Goal: Transaction & Acquisition: Purchase product/service

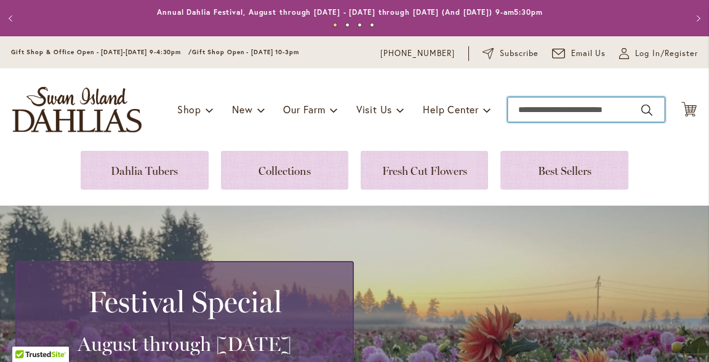
click at [508, 110] on input "Search" at bounding box center [586, 109] width 157 height 25
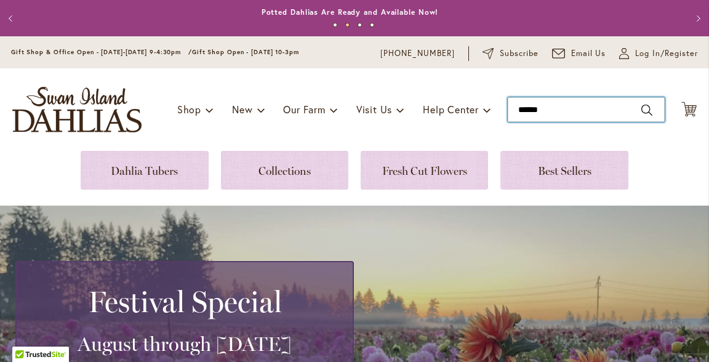
type input "*******"
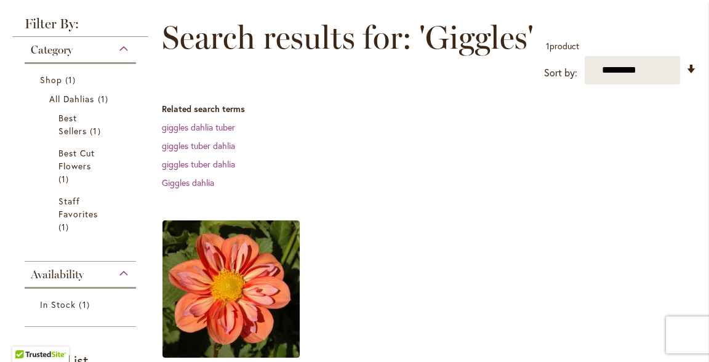
scroll to position [166, 0]
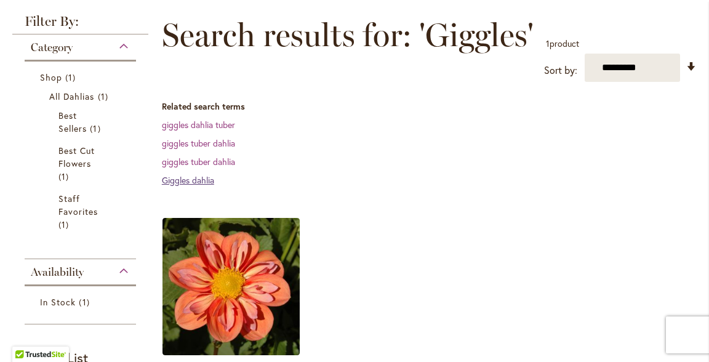
click at [196, 180] on link "Giggles dahlia" at bounding box center [188, 180] width 52 height 12
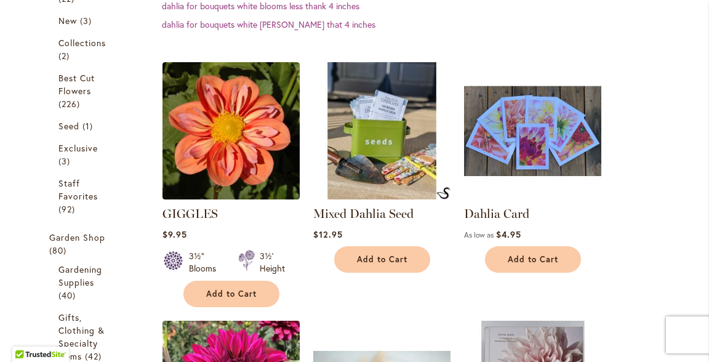
scroll to position [322, 0]
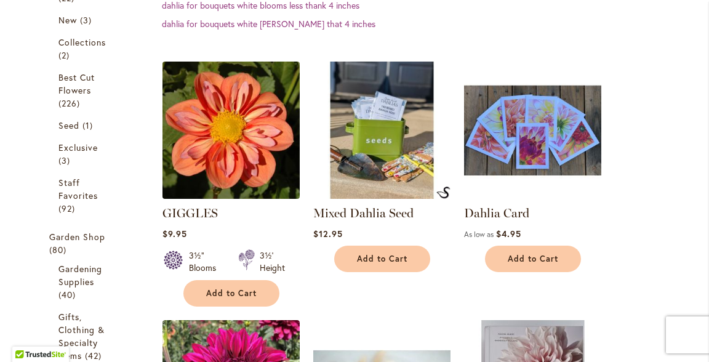
click at [235, 140] on img at bounding box center [231, 130] width 144 height 144
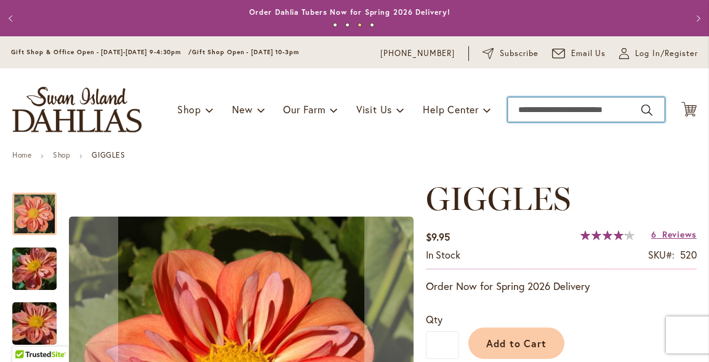
click at [514, 108] on input "Search" at bounding box center [586, 109] width 157 height 25
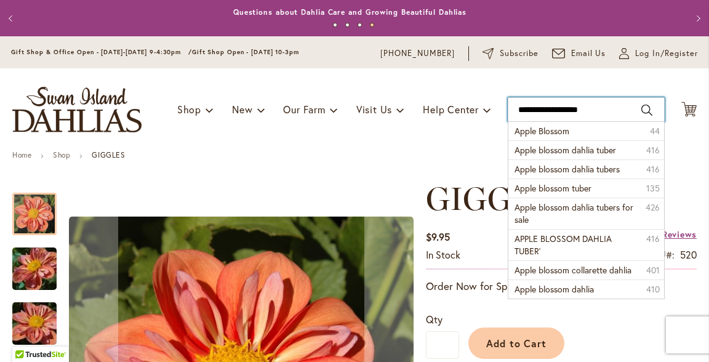
type input "**********"
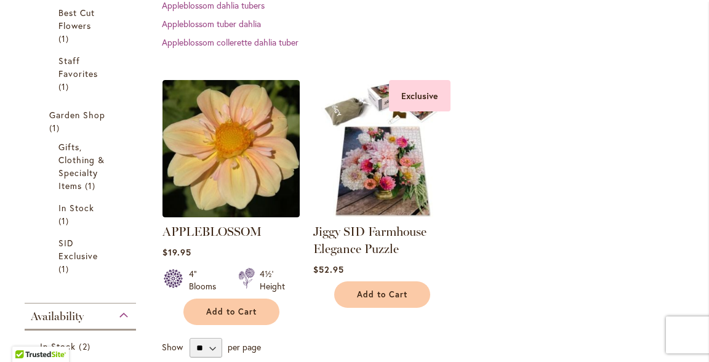
scroll to position [306, 0]
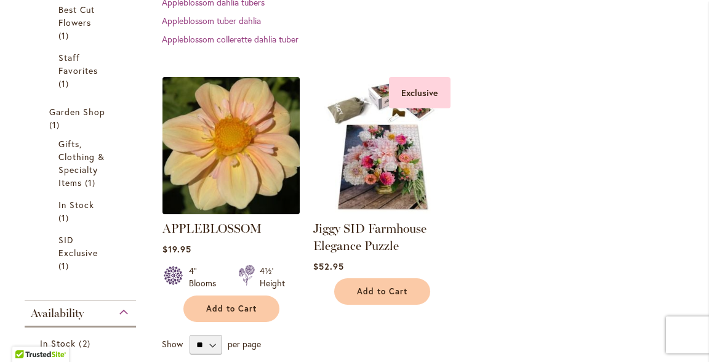
click at [232, 118] on img at bounding box center [231, 145] width 144 height 144
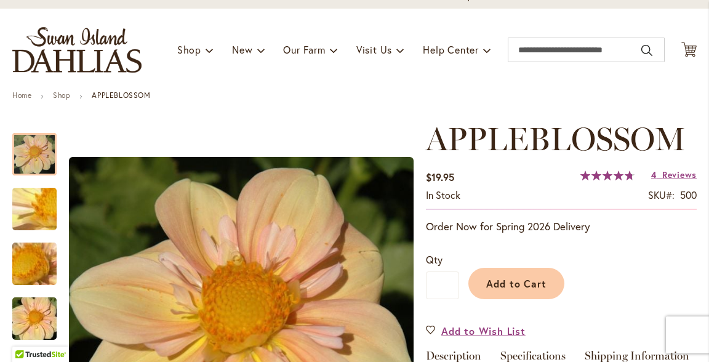
scroll to position [91, 0]
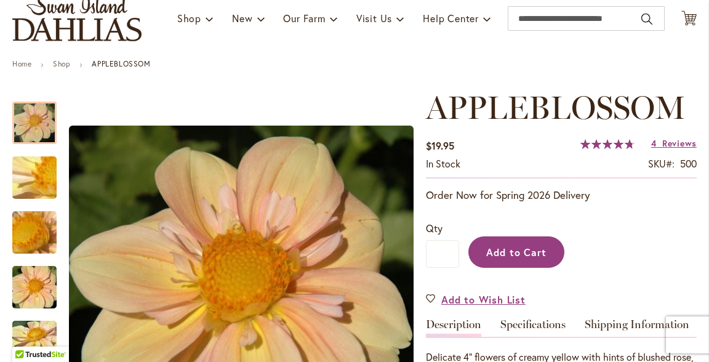
click at [510, 247] on span "Add to Cart" at bounding box center [516, 252] width 61 height 13
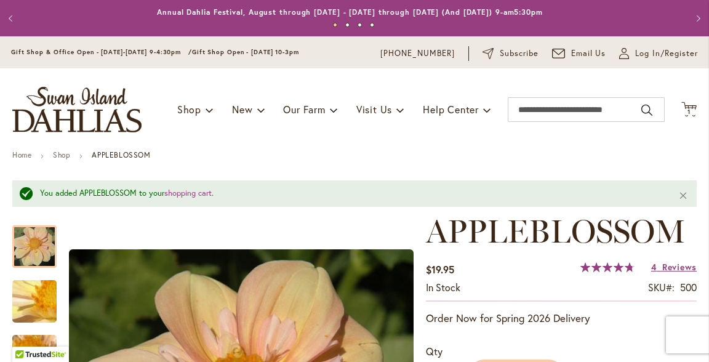
scroll to position [0, 0]
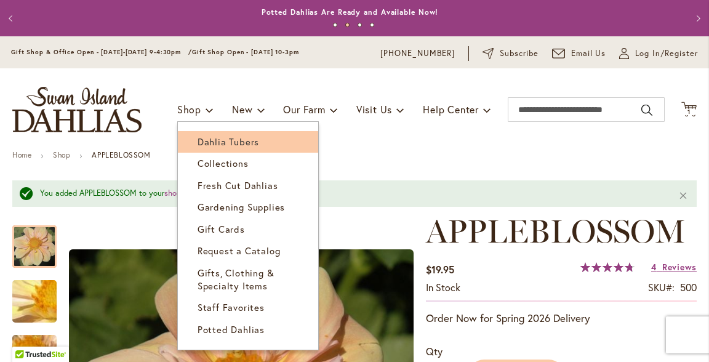
click at [195, 148] on link "Dahlia Tubers" at bounding box center [248, 142] width 140 height 22
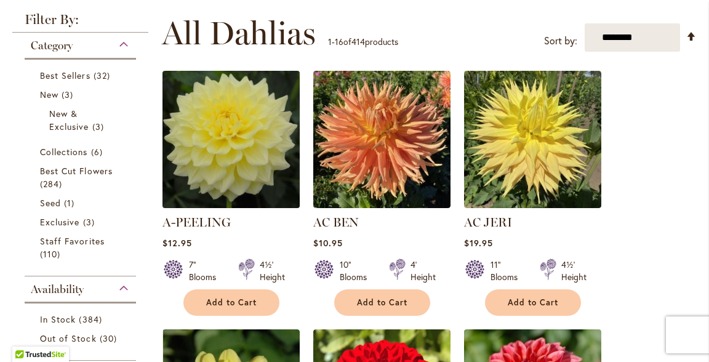
scroll to position [239, 0]
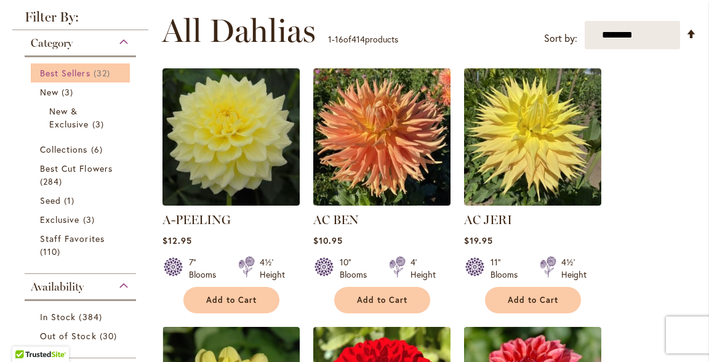
click at [80, 74] on span "Best Sellers" at bounding box center [65, 73] width 50 height 12
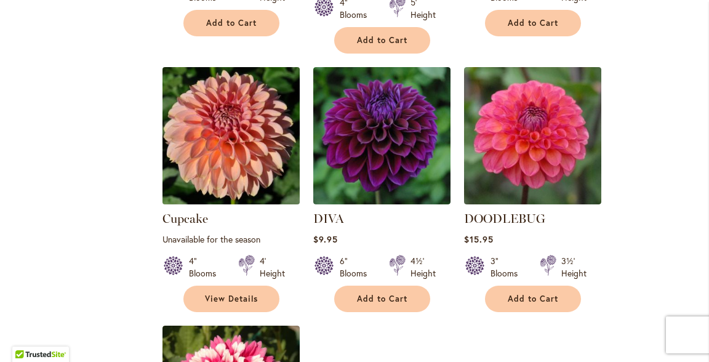
scroll to position [1266, 0]
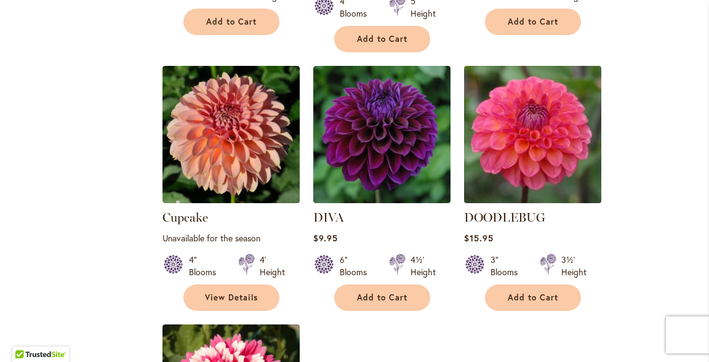
click at [500, 130] on img at bounding box center [532, 134] width 144 height 144
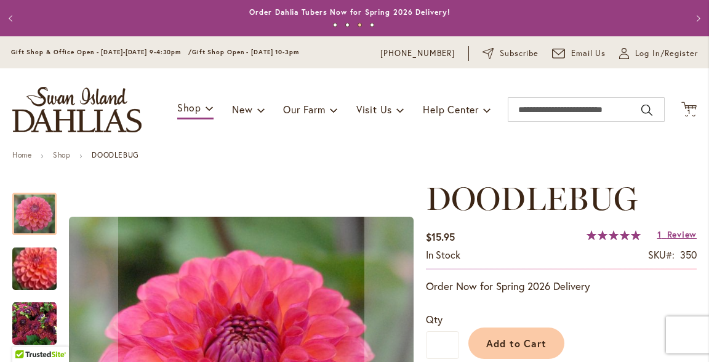
scroll to position [1, 0]
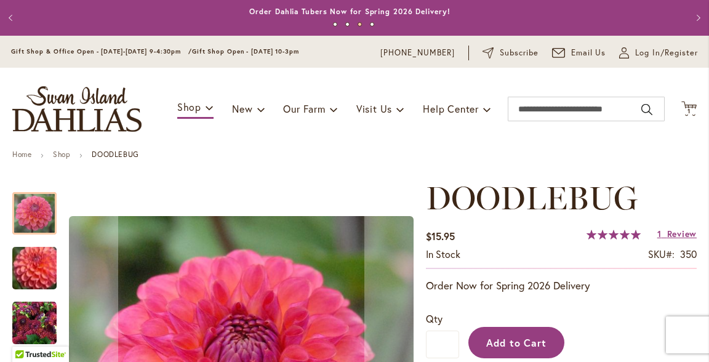
click at [507, 338] on span "Add to Cart" at bounding box center [516, 342] width 61 height 13
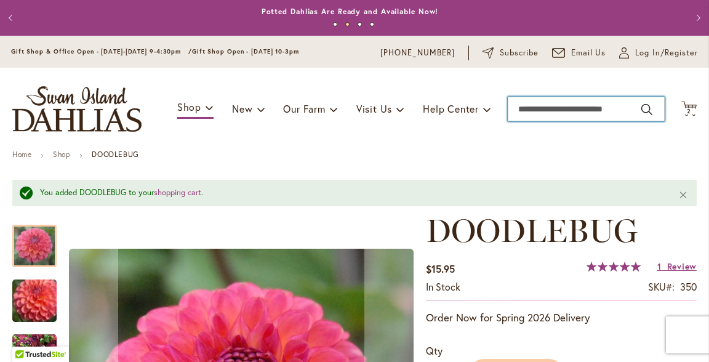
click at [510, 110] on input "Search" at bounding box center [586, 109] width 157 height 25
type input "********"
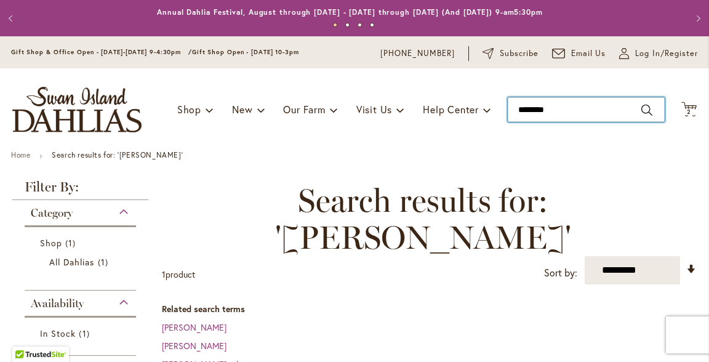
click at [516, 111] on input "********" at bounding box center [586, 109] width 157 height 25
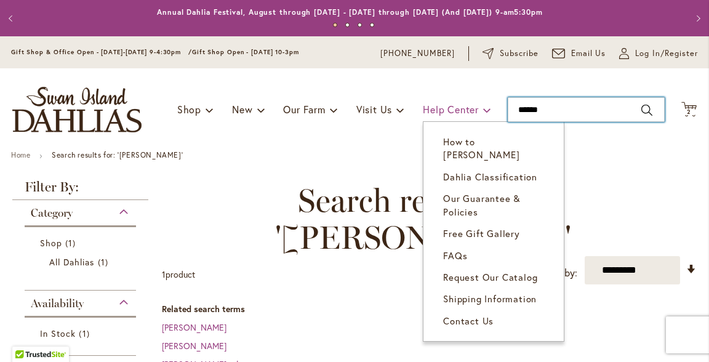
drag, startPoint x: 512, startPoint y: 106, endPoint x: 470, endPoint y: 114, distance: 42.5
click at [470, 114] on div "Toggle Nav Shop Dahlia Tubers Collections Fresh Cut Dahlias Gardening Supplies …" at bounding box center [354, 109] width 709 height 82
type input "****"
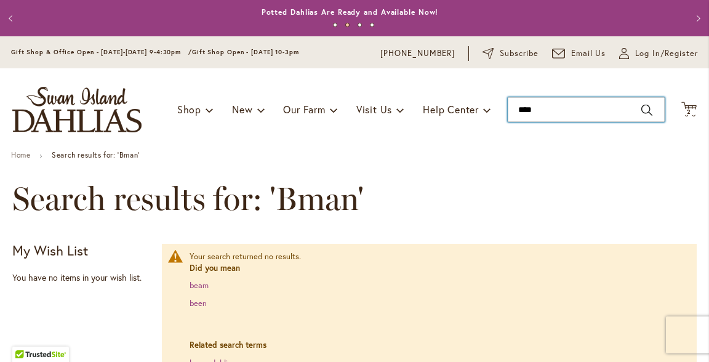
click at [514, 109] on input "****" at bounding box center [586, 109] width 157 height 25
drag, startPoint x: 531, startPoint y: 110, endPoint x: 500, endPoint y: 110, distance: 30.8
click at [508, 110] on input "****" at bounding box center [586, 109] width 157 height 25
type input "*****"
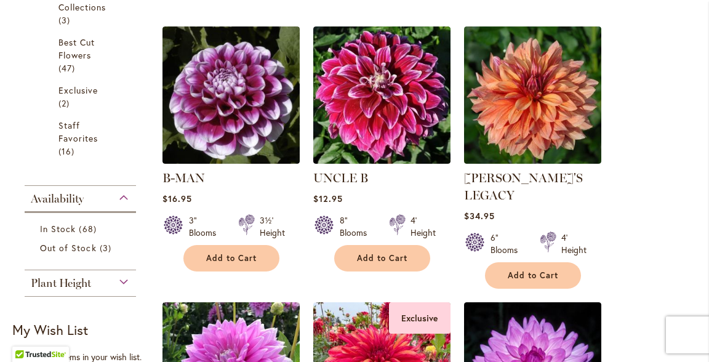
scroll to position [358, 0]
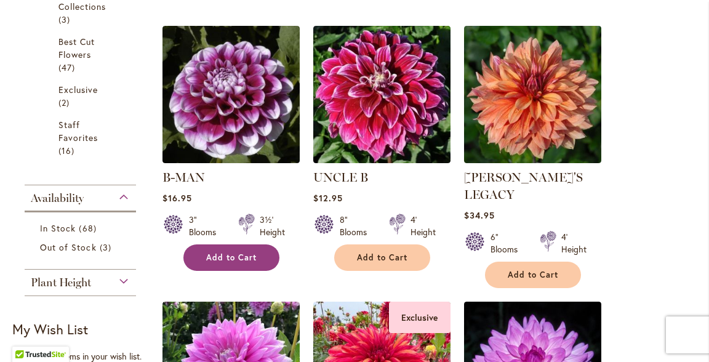
click at [234, 255] on span "Add to Cart" at bounding box center [231, 257] width 50 height 10
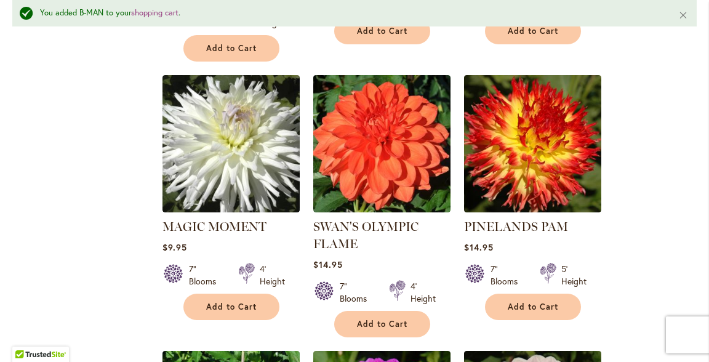
scroll to position [881, 0]
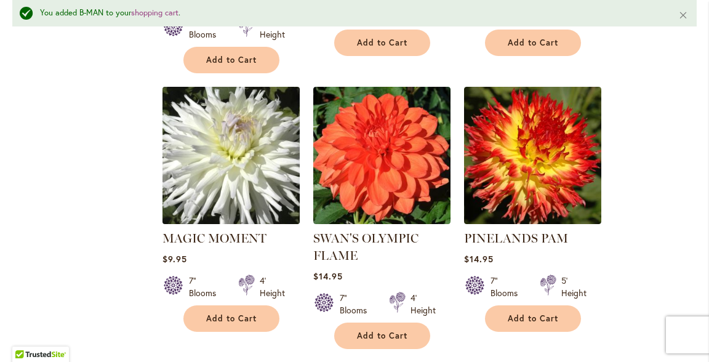
click at [223, 158] on img at bounding box center [231, 155] width 144 height 144
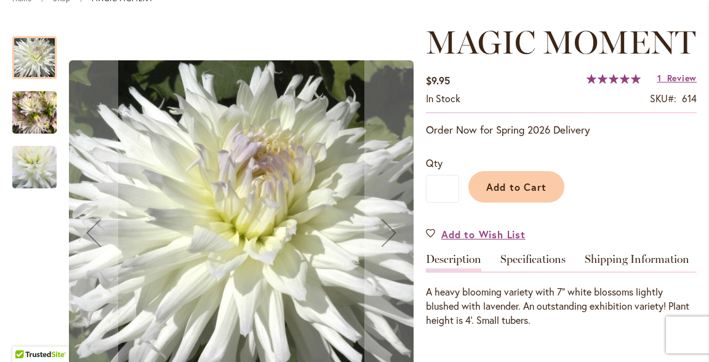
scroll to position [146, 0]
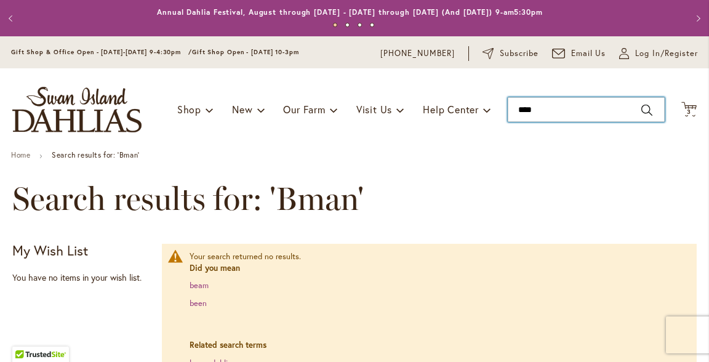
click at [509, 108] on input "****" at bounding box center [586, 109] width 157 height 25
drag, startPoint x: 533, startPoint y: 108, endPoint x: 484, endPoint y: 113, distance: 48.9
click at [484, 113] on div "Toggle Nav Shop Dahlia Tubers Collections Fresh Cut Dahlias Gardening Supplies …" at bounding box center [354, 109] width 709 height 82
type input "**********"
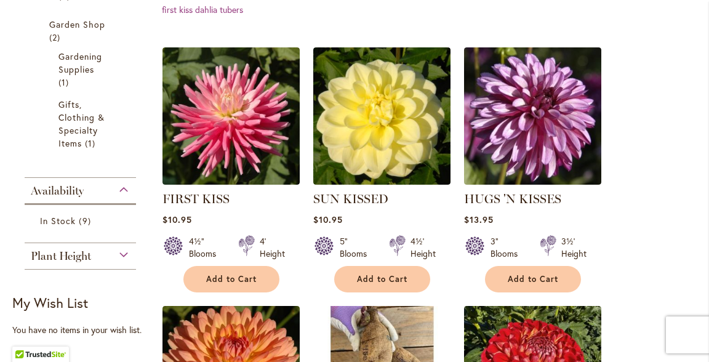
scroll to position [372, 0]
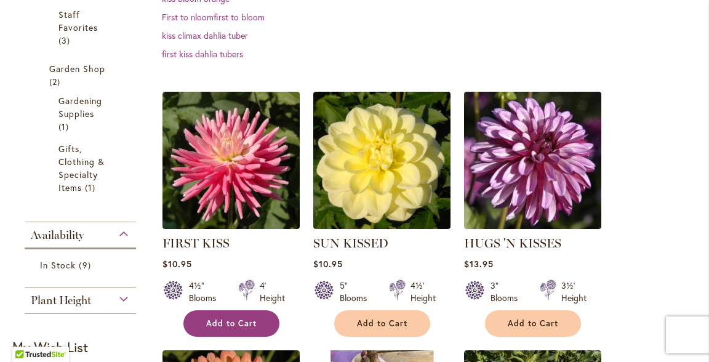
click at [216, 321] on span "Add to Cart" at bounding box center [231, 323] width 50 height 10
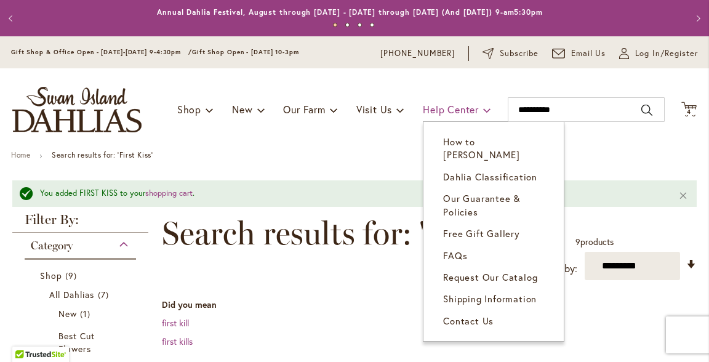
scroll to position [0, 0]
drag, startPoint x: 553, startPoint y: 110, endPoint x: 479, endPoint y: 110, distance: 73.8
click at [479, 110] on div "Toggle Nav Shop Dahlia Tubers Collections Fresh Cut Dahlias Gardening Supplies …" at bounding box center [354, 109] width 709 height 82
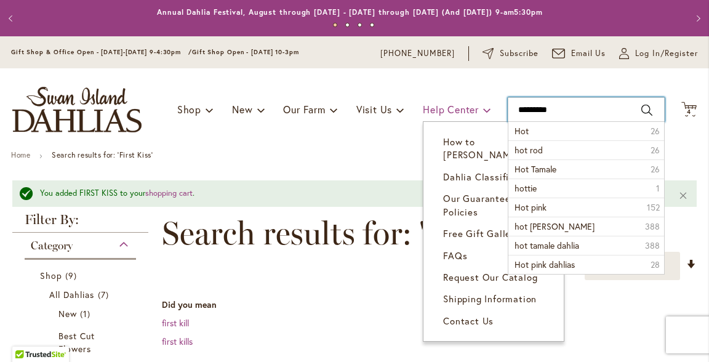
type input "**********"
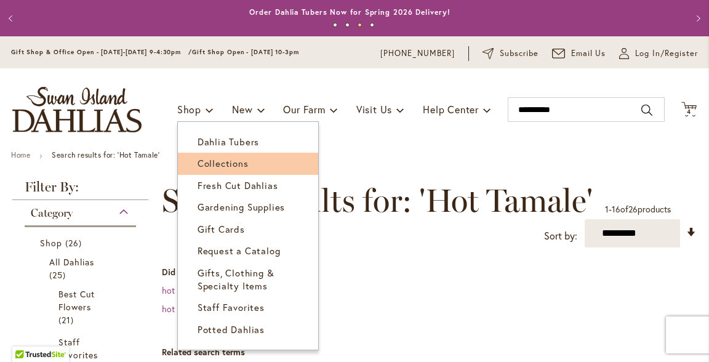
click at [198, 169] on span "Collections" at bounding box center [223, 163] width 51 height 12
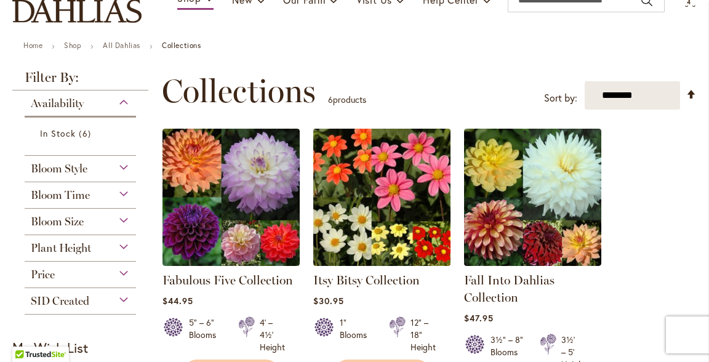
scroll to position [114, 0]
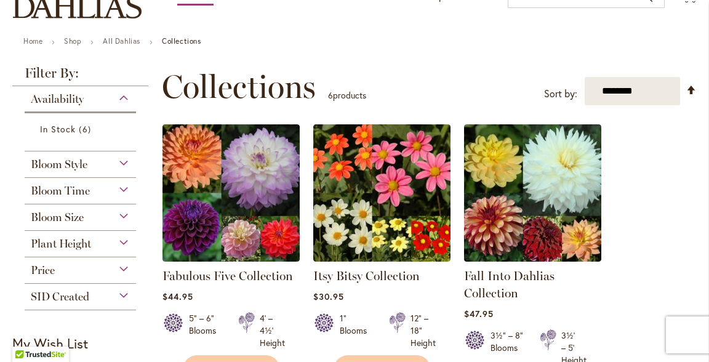
click at [120, 190] on div "Bloom Time" at bounding box center [80, 188] width 111 height 20
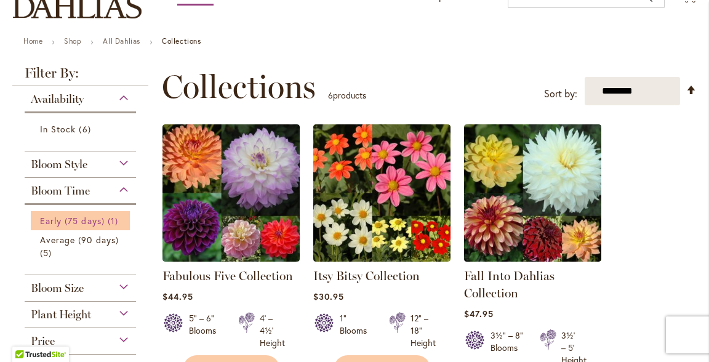
click at [67, 221] on span "Early (75 days)" at bounding box center [72, 221] width 65 height 12
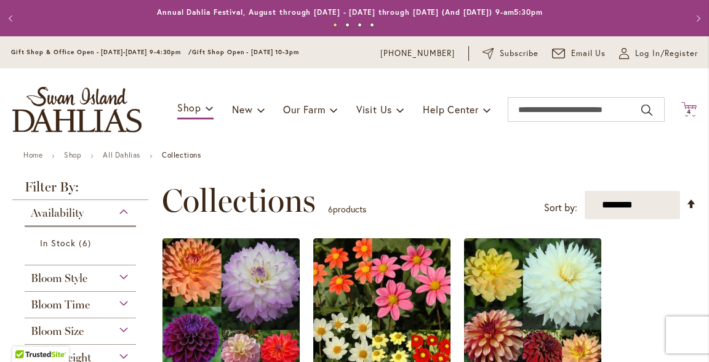
click at [687, 110] on span "4" at bounding box center [689, 112] width 4 height 8
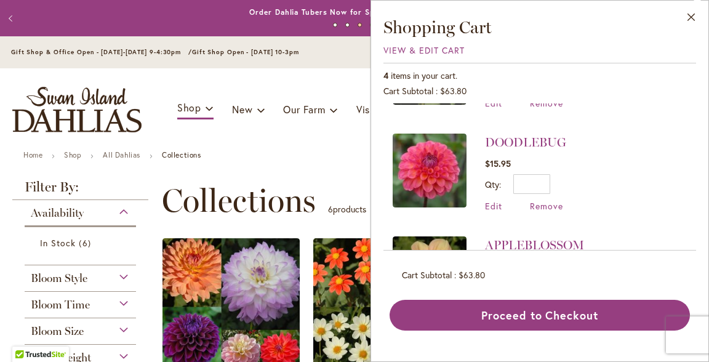
scroll to position [183, 0]
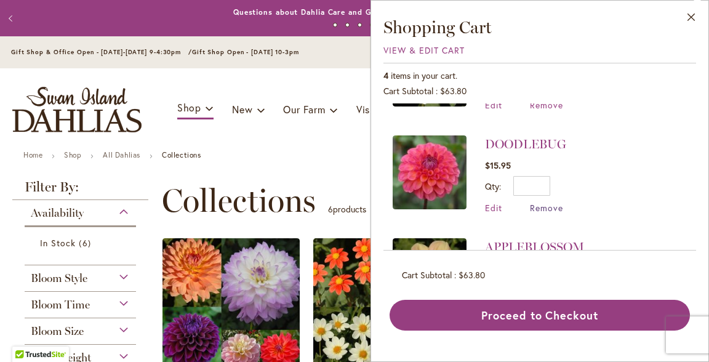
click at [539, 207] on span "Remove" at bounding box center [546, 208] width 33 height 12
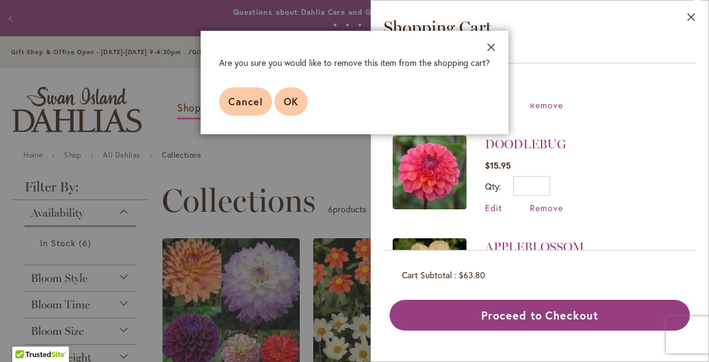
click at [293, 100] on span "OK" at bounding box center [291, 101] width 15 height 13
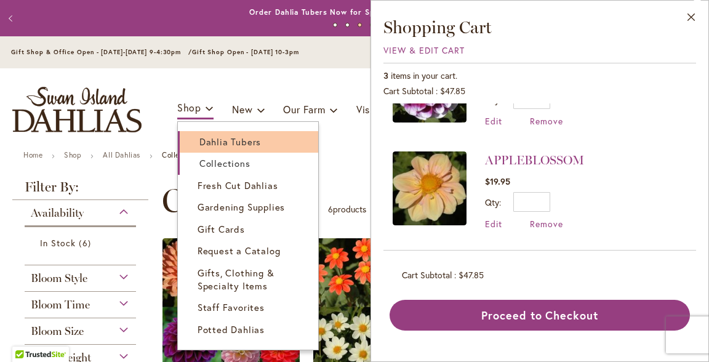
click at [201, 141] on span "Dahlia Tubers" at bounding box center [230, 141] width 62 height 12
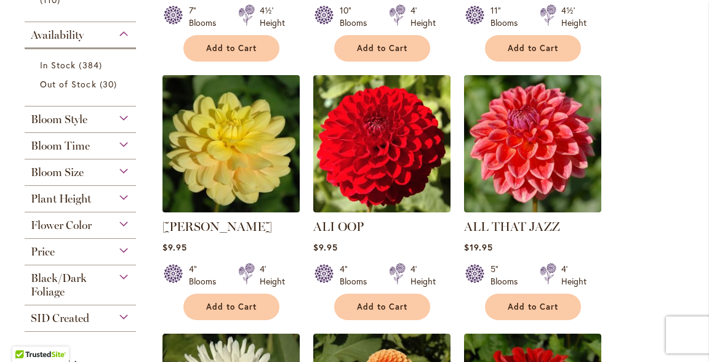
scroll to position [492, 0]
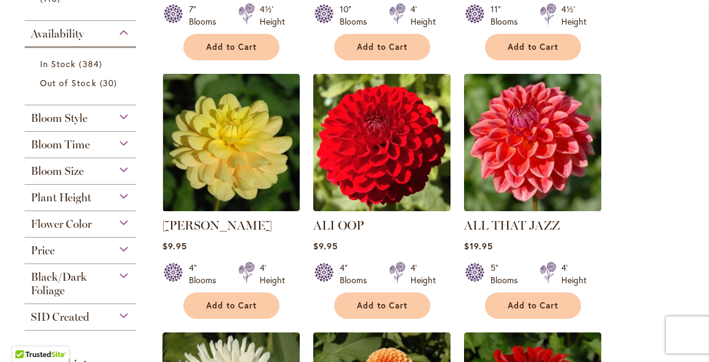
click at [121, 246] on div "Price" at bounding box center [80, 248] width 111 height 20
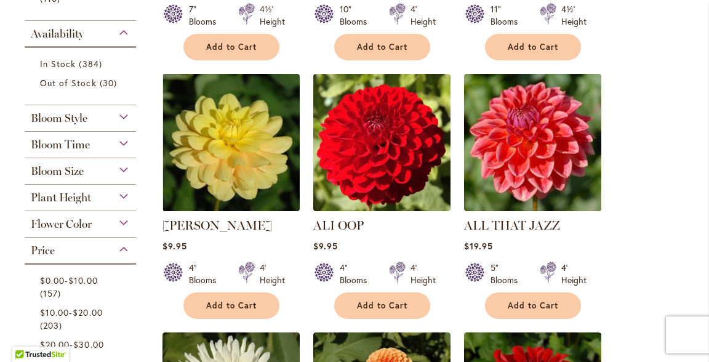
scroll to position [729, 0]
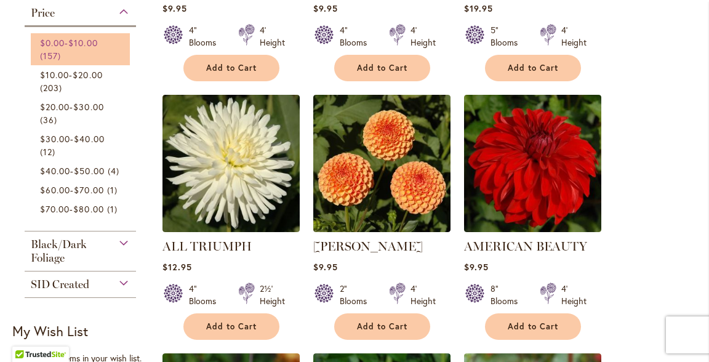
click at [87, 44] on span "$10.00" at bounding box center [82, 43] width 29 height 12
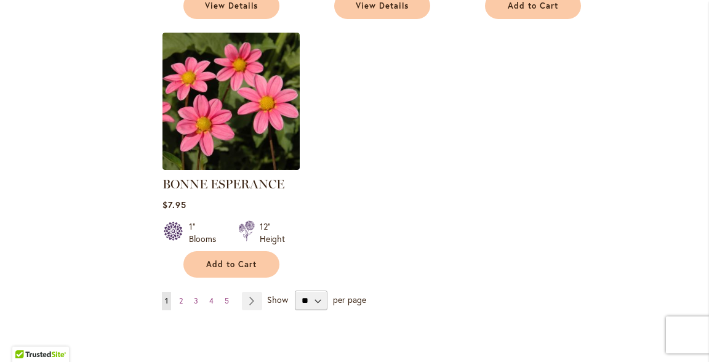
scroll to position [1575, 0]
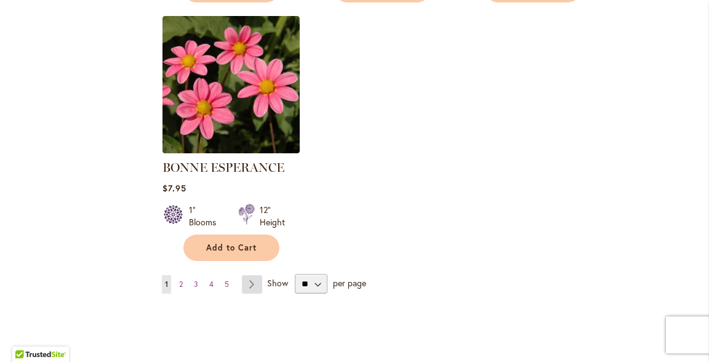
click at [247, 275] on link "Page Next" at bounding box center [252, 284] width 20 height 18
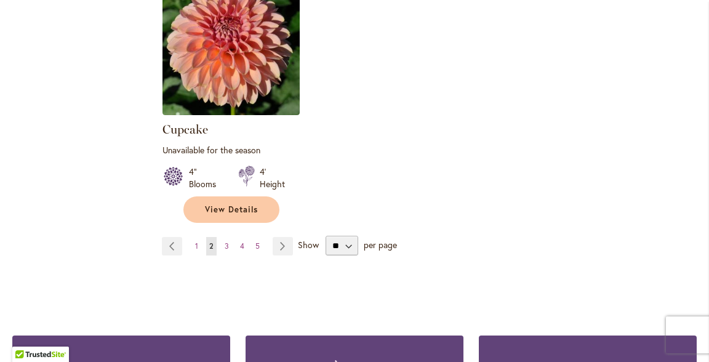
scroll to position [1670, 0]
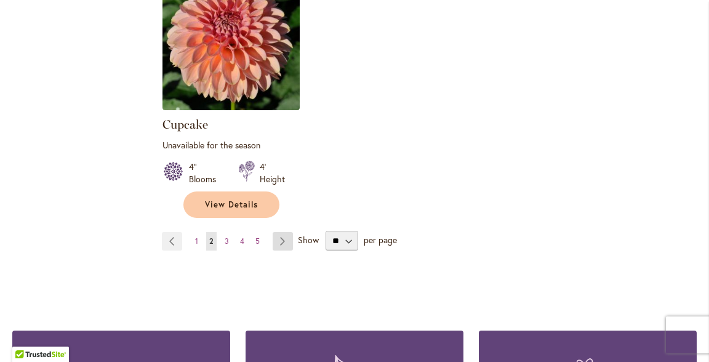
click at [277, 232] on link "Page Next" at bounding box center [283, 241] width 20 height 18
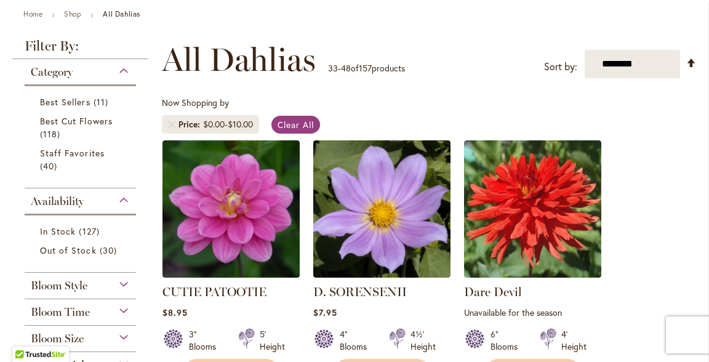
scroll to position [142, 0]
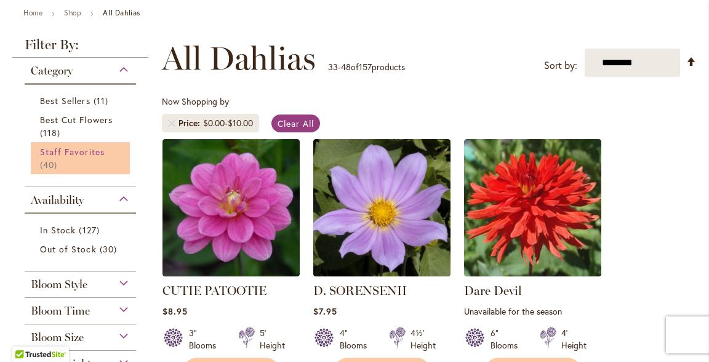
click at [60, 152] on span "Staff Favorites" at bounding box center [72, 152] width 65 height 12
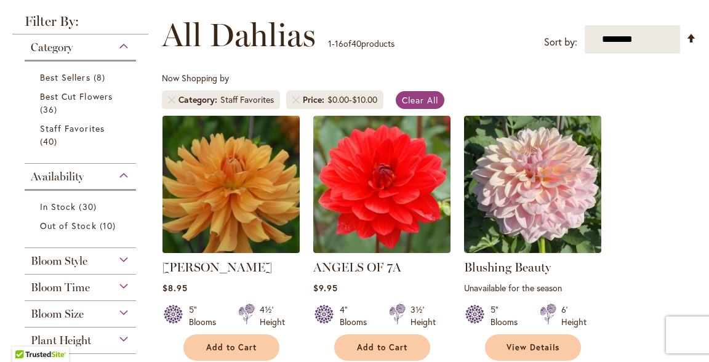
scroll to position [155, 0]
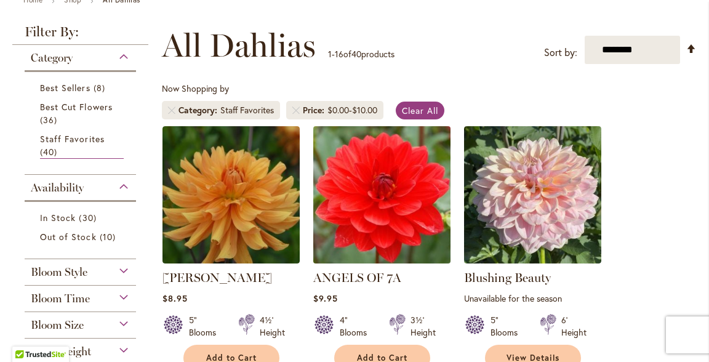
click at [399, 212] on img at bounding box center [382, 194] width 144 height 144
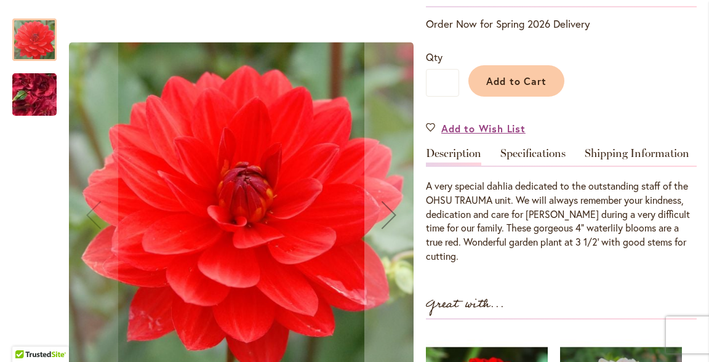
scroll to position [262, 0]
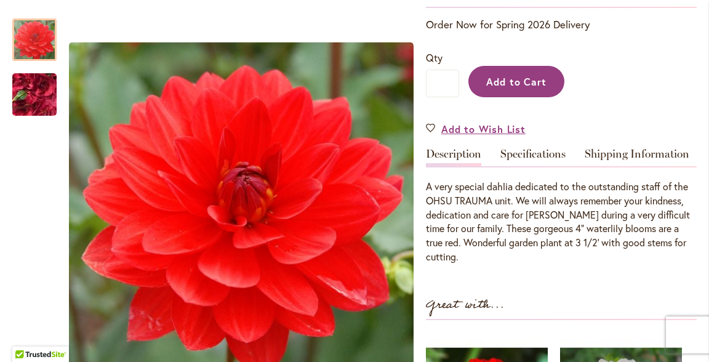
click at [514, 81] on span "Add to Cart" at bounding box center [516, 81] width 61 height 13
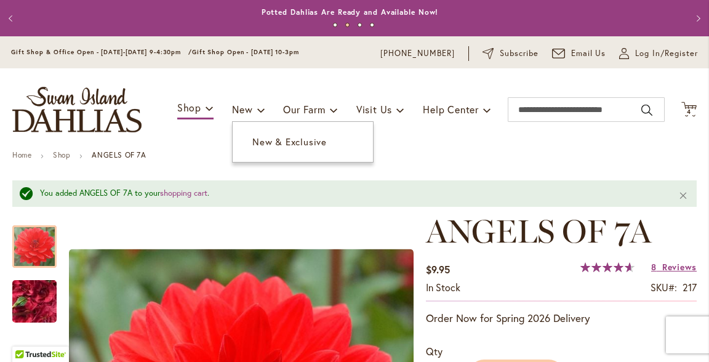
scroll to position [0, 0]
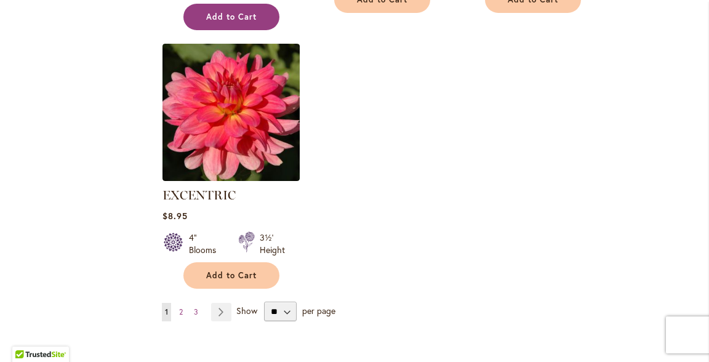
scroll to position [1567, 0]
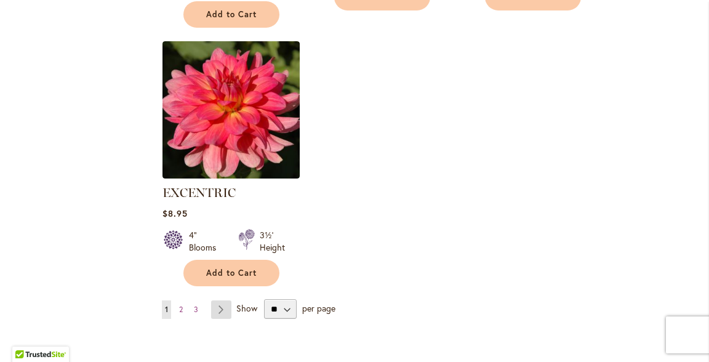
click at [222, 300] on link "Page Next" at bounding box center [221, 309] width 20 height 18
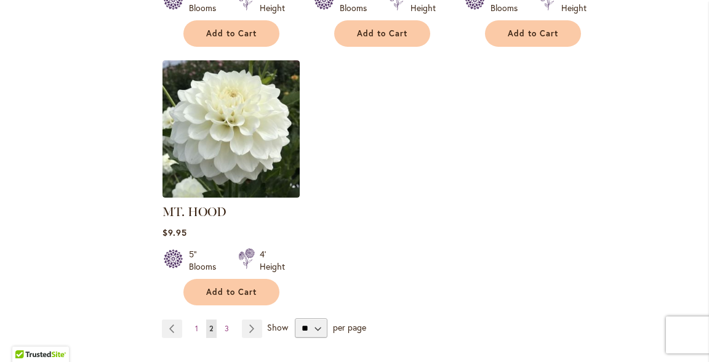
scroll to position [1535, 0]
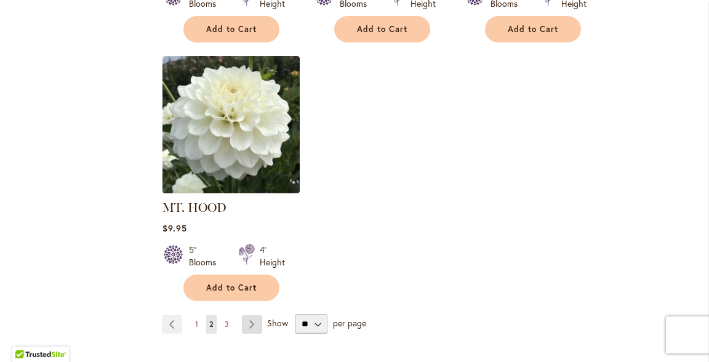
click at [247, 315] on link "Page Next" at bounding box center [252, 324] width 20 height 18
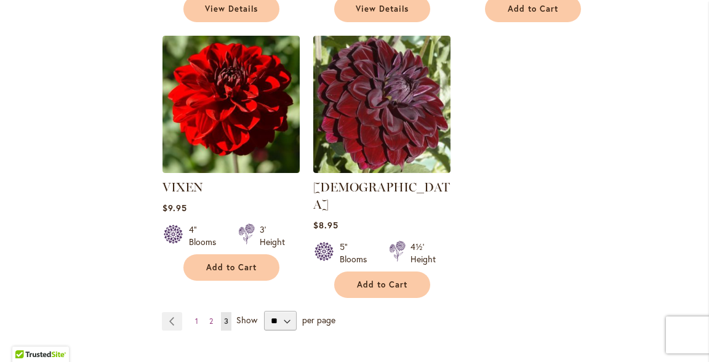
scroll to position [871, 0]
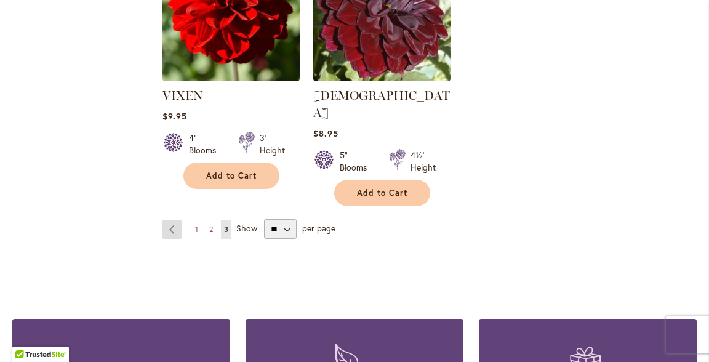
click at [172, 220] on link "Page Previous" at bounding box center [172, 229] width 20 height 18
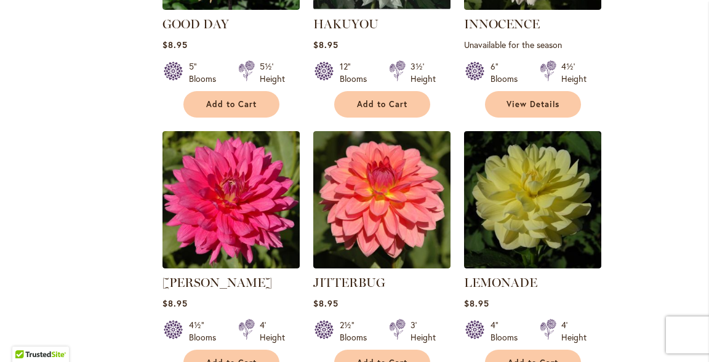
scroll to position [946, 0]
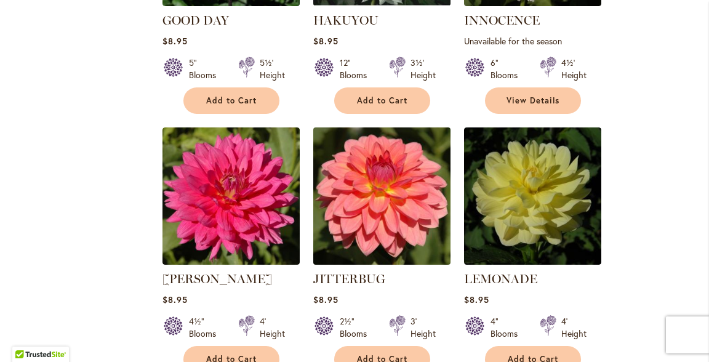
click at [370, 194] on img at bounding box center [382, 196] width 144 height 144
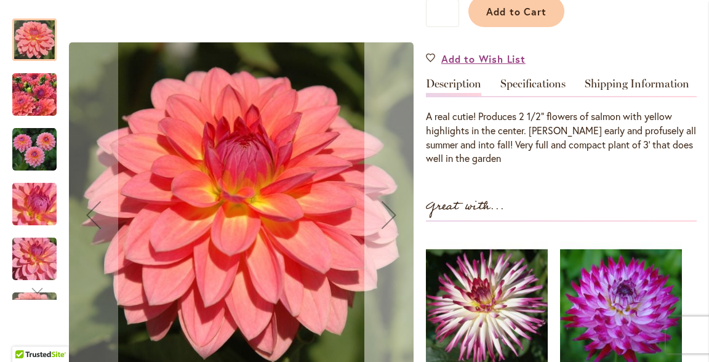
scroll to position [265, 0]
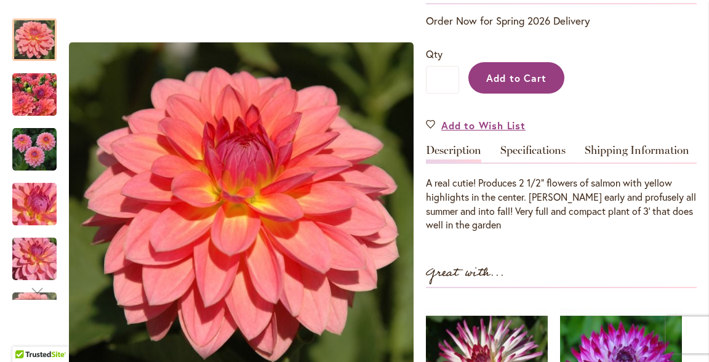
click at [515, 78] on span "Add to Cart" at bounding box center [516, 77] width 61 height 13
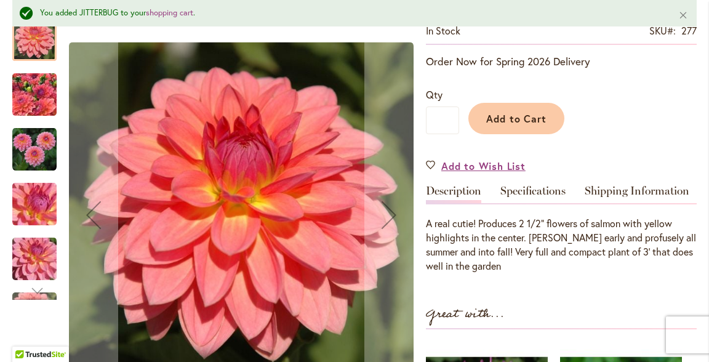
scroll to position [234, 0]
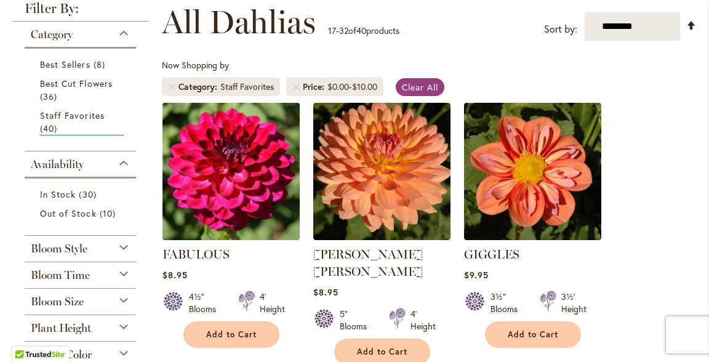
scroll to position [141, 0]
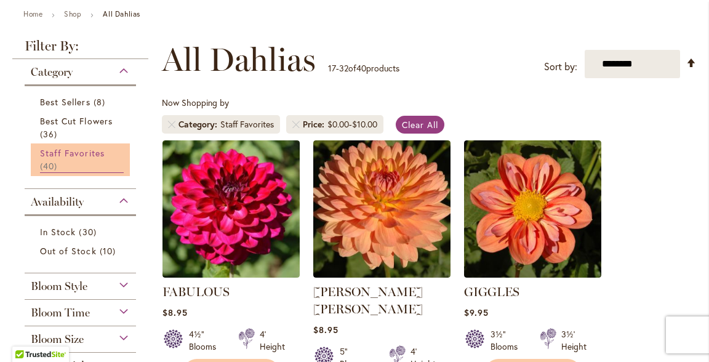
click at [79, 154] on span "Staff Favorites" at bounding box center [72, 153] width 65 height 12
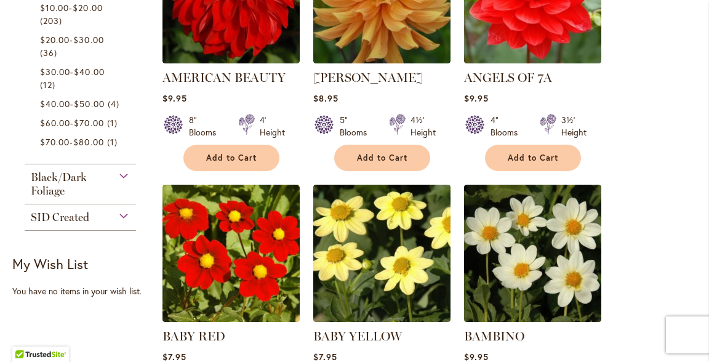
scroll to position [615, 0]
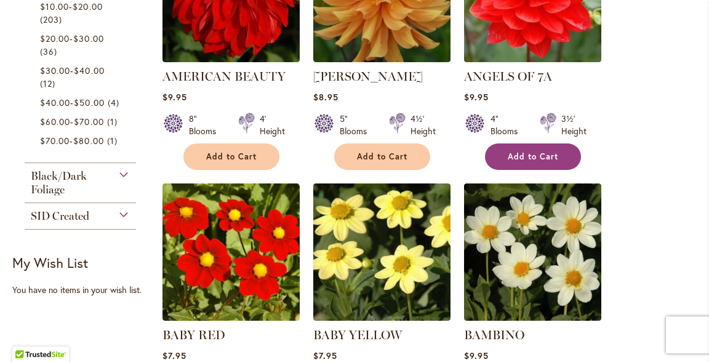
click at [535, 156] on span "Add to Cart" at bounding box center [533, 156] width 50 height 10
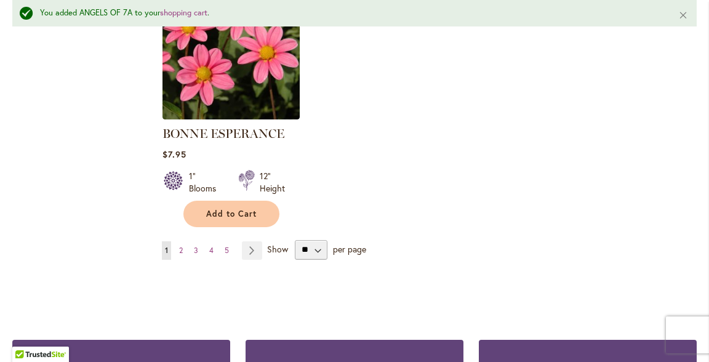
scroll to position [1642, 0]
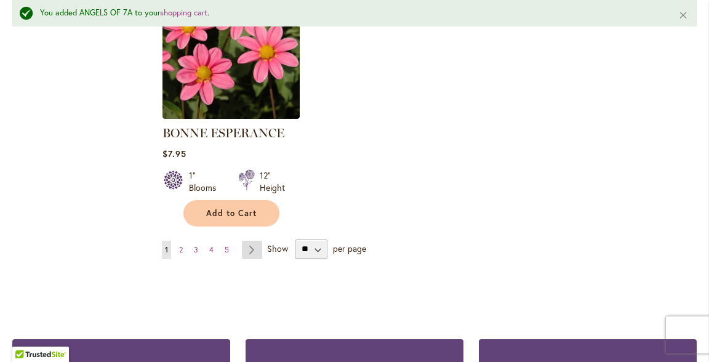
click at [249, 241] on link "Page Next" at bounding box center [252, 250] width 20 height 18
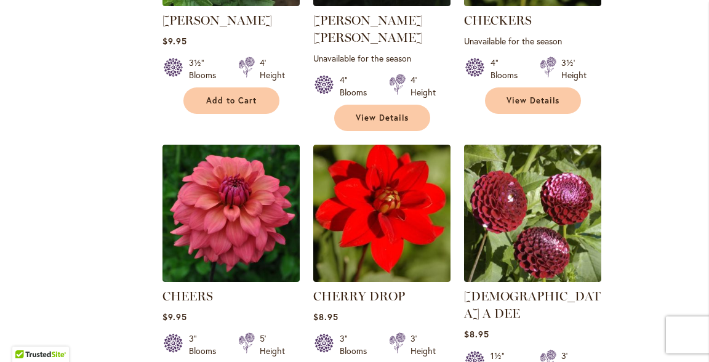
scroll to position [1001, 0]
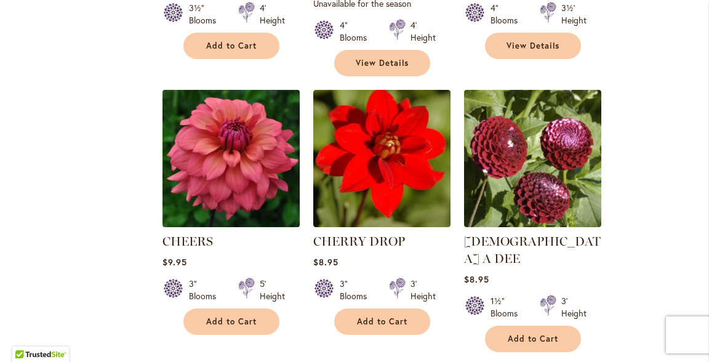
click at [233, 146] on img at bounding box center [231, 158] width 144 height 144
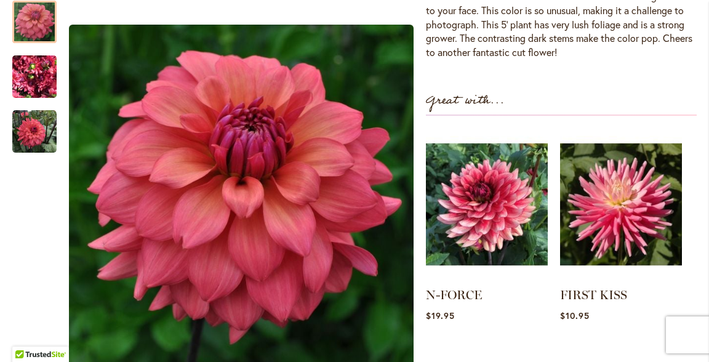
scroll to position [460, 0]
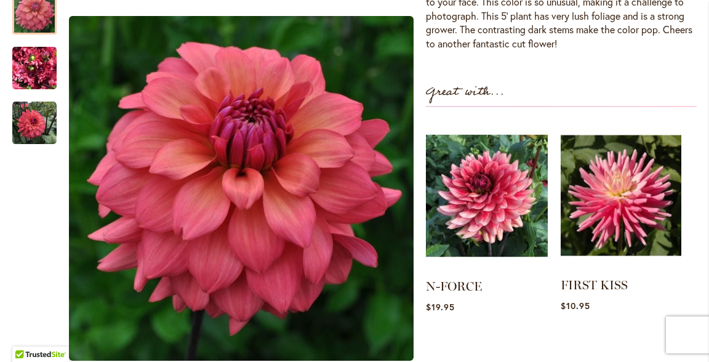
click at [605, 195] on img at bounding box center [621, 195] width 121 height 151
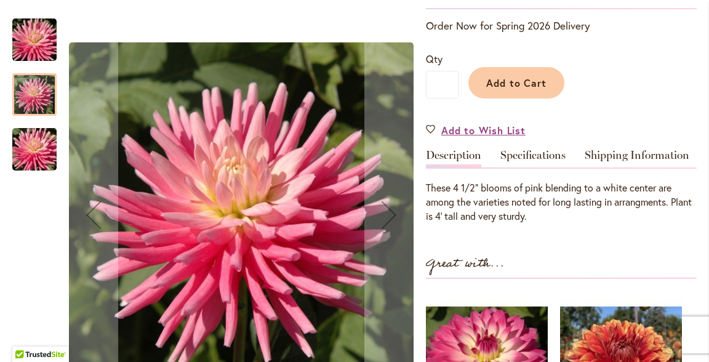
scroll to position [263, 0]
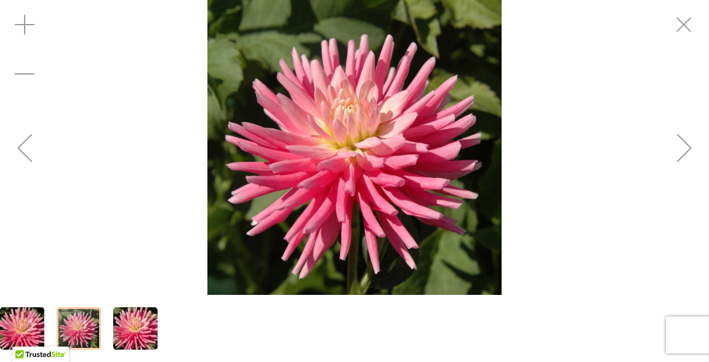
click at [74, 323] on div at bounding box center [79, 328] width 44 height 42
click at [153, 325] on img "FIRST KISS" at bounding box center [135, 328] width 89 height 59
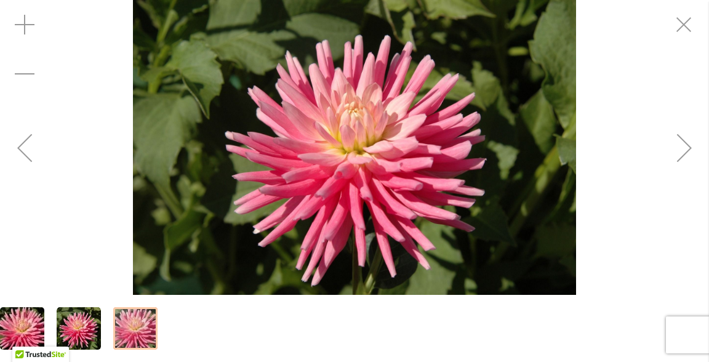
click at [153, 325] on img "FIRST KISS" at bounding box center [135, 328] width 89 height 59
click at [79, 329] on img "FIRST KISS" at bounding box center [79, 328] width 44 height 44
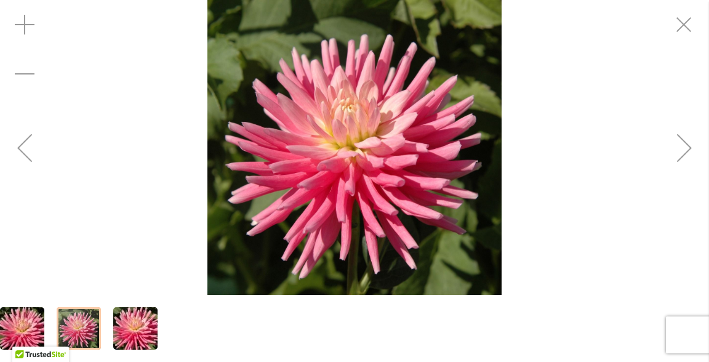
click at [79, 329] on img "FIRST KISS" at bounding box center [79, 328] width 44 height 44
click at [23, 150] on div "Previous" at bounding box center [24, 147] width 49 height 49
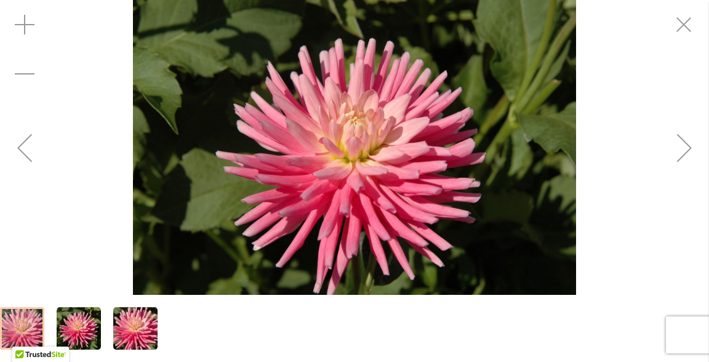
click at [23, 149] on div "Previous" at bounding box center [24, 147] width 49 height 49
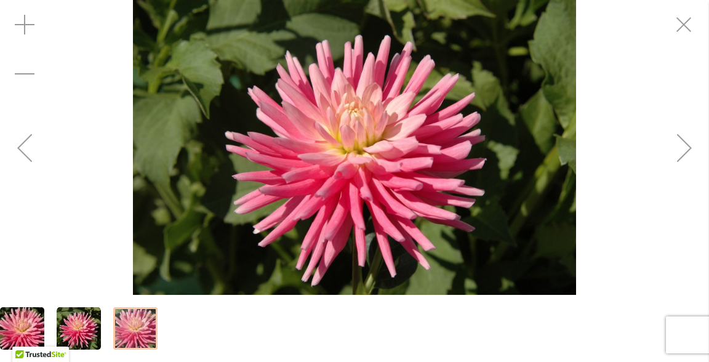
click at [23, 149] on div "Previous" at bounding box center [24, 147] width 49 height 49
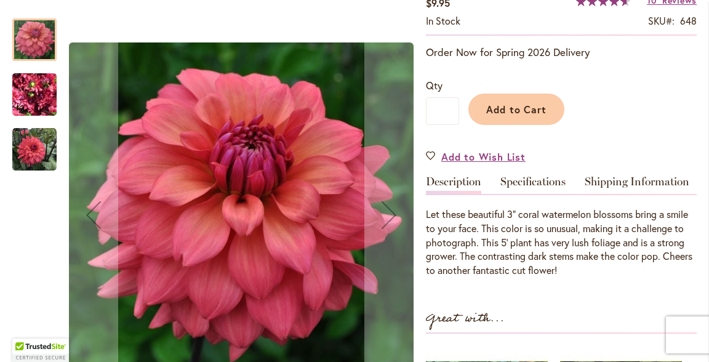
scroll to position [234, 0]
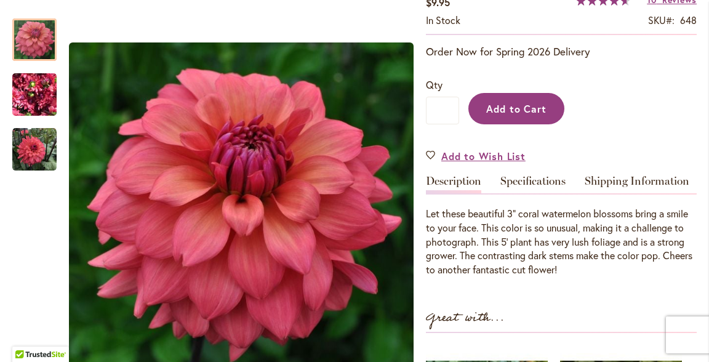
click at [516, 106] on span "Add to Cart" at bounding box center [516, 108] width 61 height 13
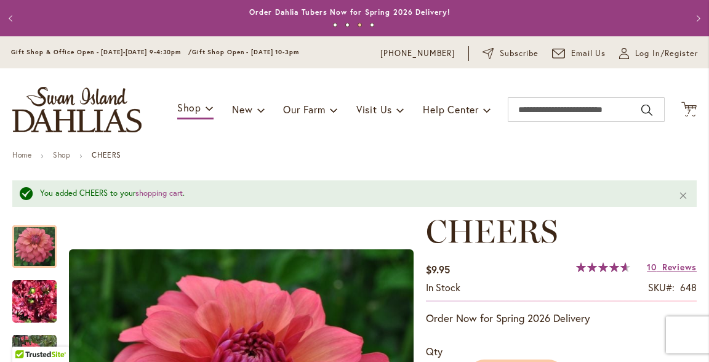
scroll to position [0, 0]
click at [681, 106] on icon "Cart .cls-1 { fill: #231f20; }" at bounding box center [688, 109] width 15 height 15
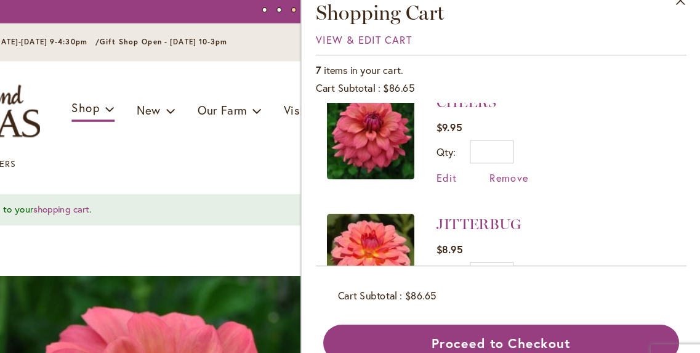
scroll to position [16, 0]
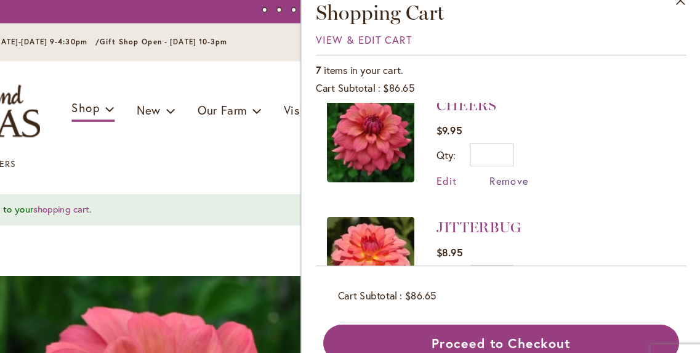
click at [521, 163] on span "Remove" at bounding box center [537, 169] width 33 height 12
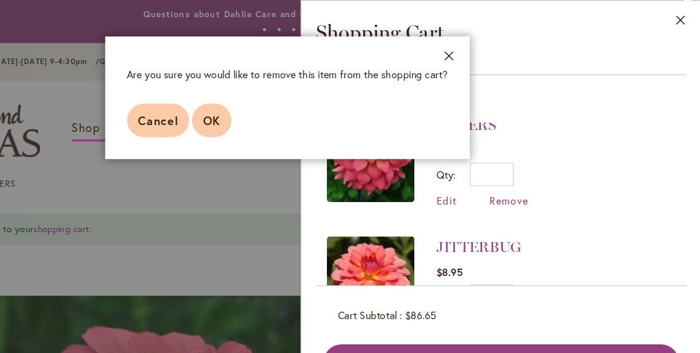
click at [279, 98] on span "OK" at bounding box center [286, 101] width 15 height 13
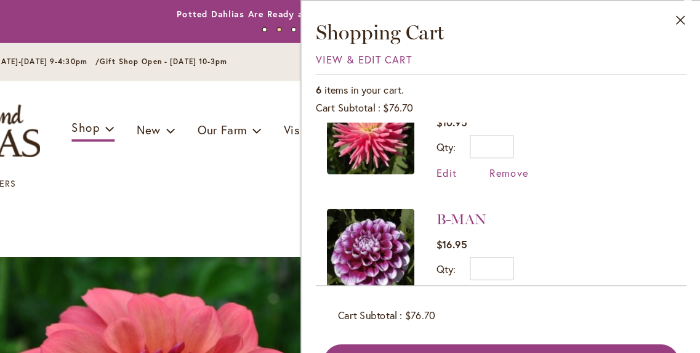
scroll to position [271, 0]
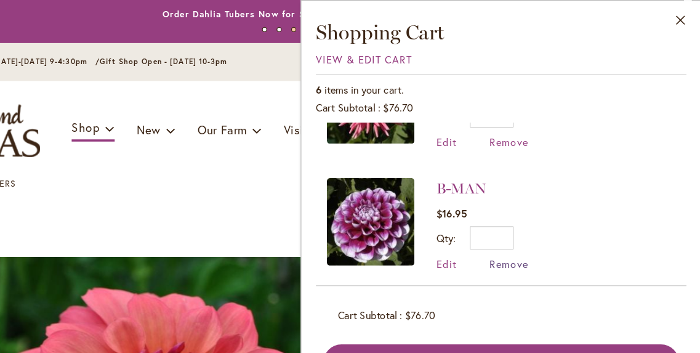
click at [521, 222] on span "Remove" at bounding box center [537, 223] width 33 height 12
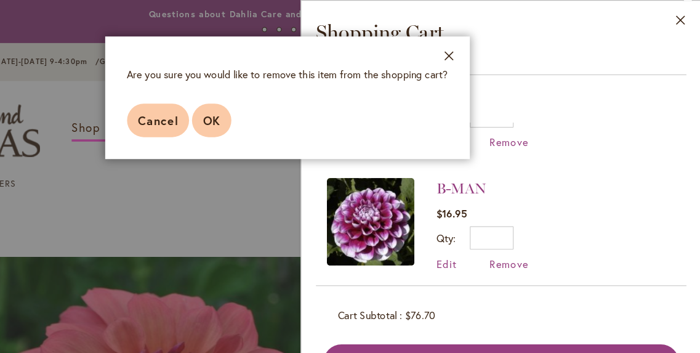
click at [279, 100] on span "OK" at bounding box center [286, 101] width 15 height 13
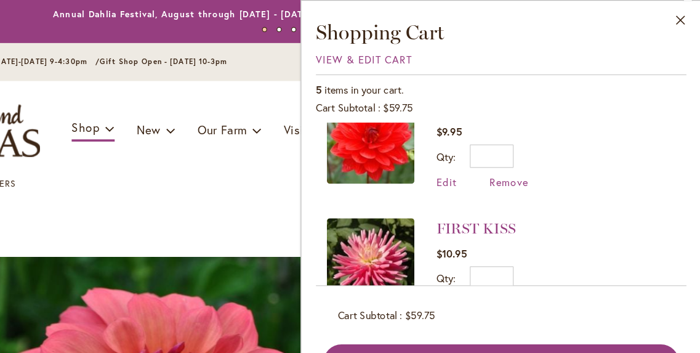
scroll to position [129, 0]
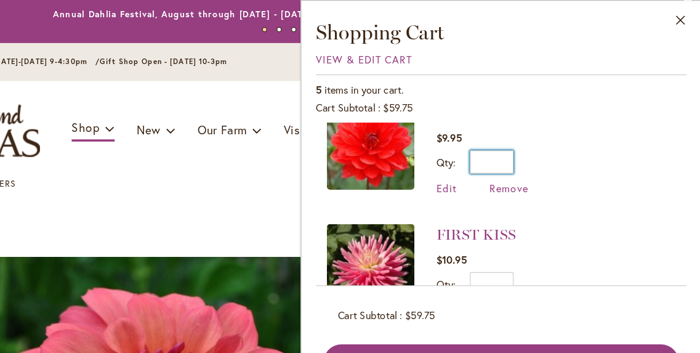
drag, startPoint x: 420, startPoint y: 135, endPoint x: 428, endPoint y: 135, distance: 8.6
click at [504, 135] on input "*" at bounding box center [522, 137] width 37 height 20
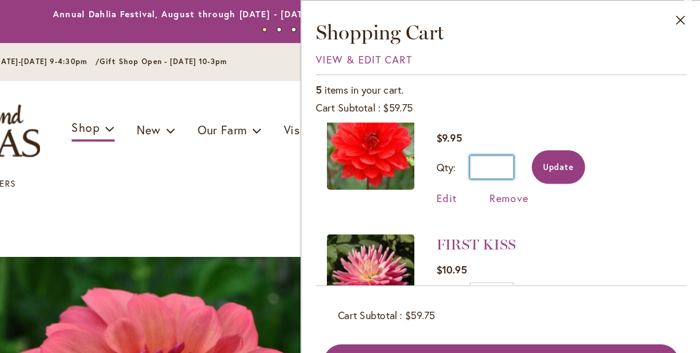
type input "*"
click at [556, 134] on button "Update" at bounding box center [578, 141] width 45 height 28
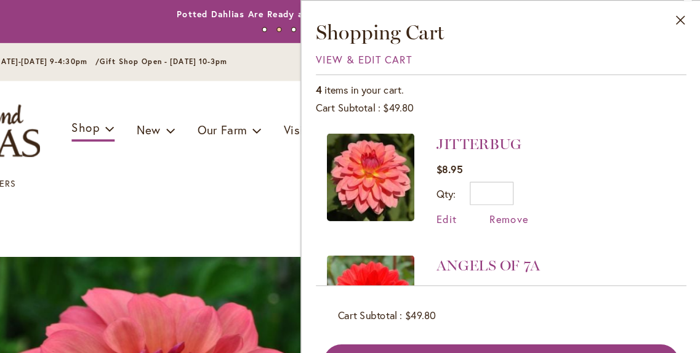
scroll to position [0, 0]
click at [665, 17] on button "Close" at bounding box center [682, 20] width 34 height 39
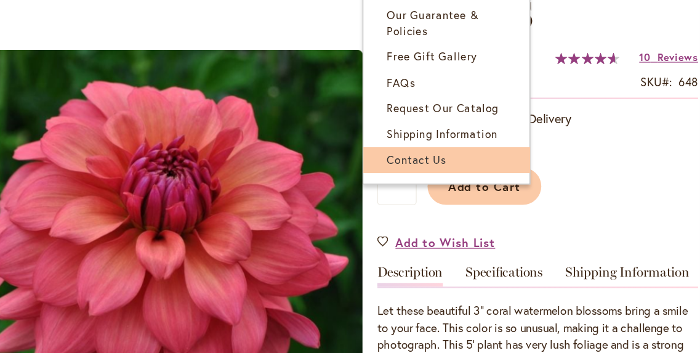
scroll to position [207, 0]
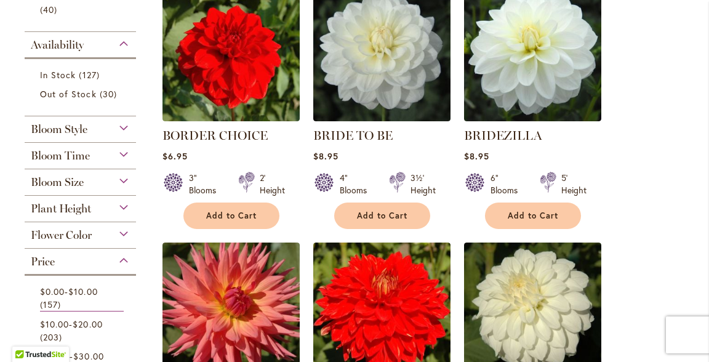
scroll to position [298, 0]
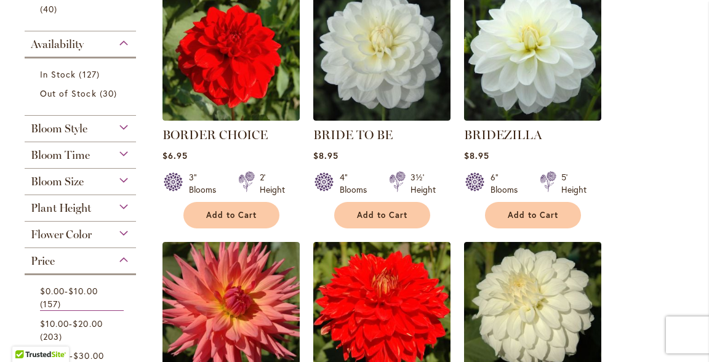
click at [121, 232] on div "Flower Color" at bounding box center [80, 232] width 111 height 20
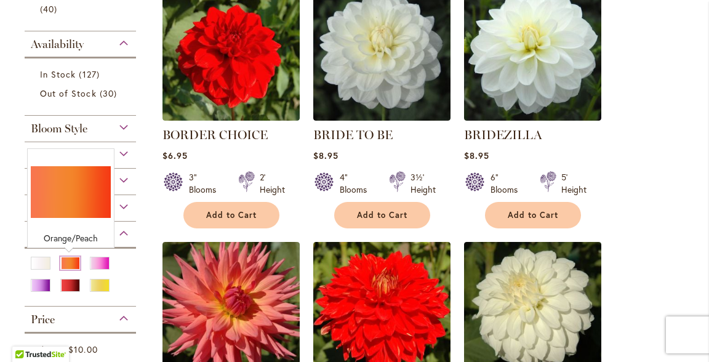
click at [67, 264] on div "Orange/Peach" at bounding box center [70, 263] width 20 height 13
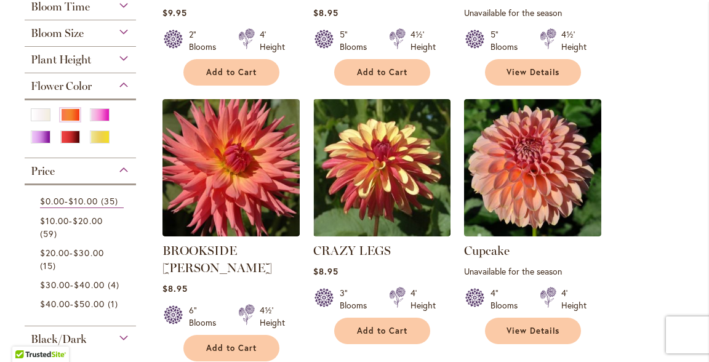
scroll to position [447, 0]
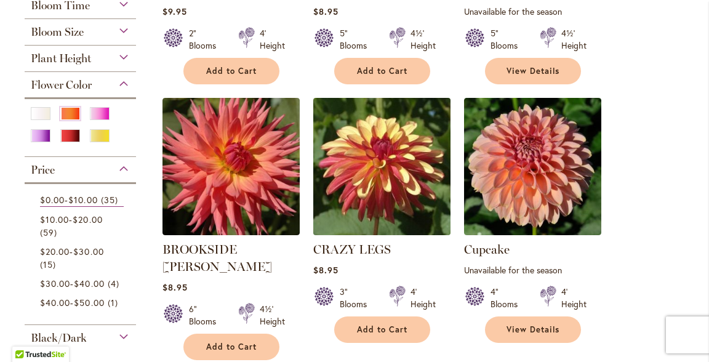
click at [368, 169] on img at bounding box center [382, 166] width 144 height 144
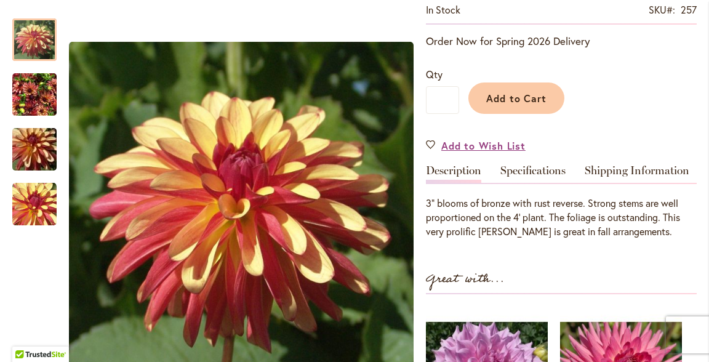
scroll to position [237, 0]
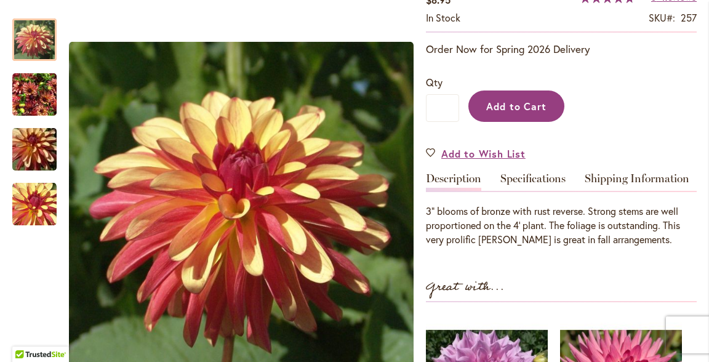
click at [507, 102] on span "Add to Cart" at bounding box center [516, 106] width 61 height 13
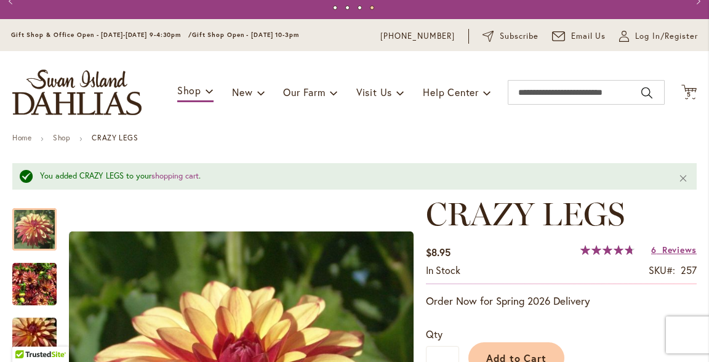
scroll to position [4, 0]
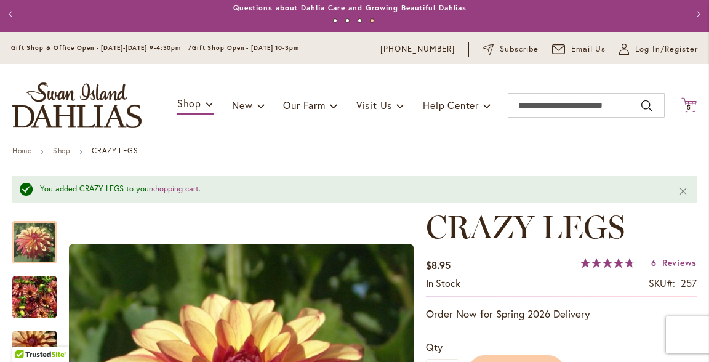
click at [681, 104] on icon at bounding box center [688, 104] width 15 height 15
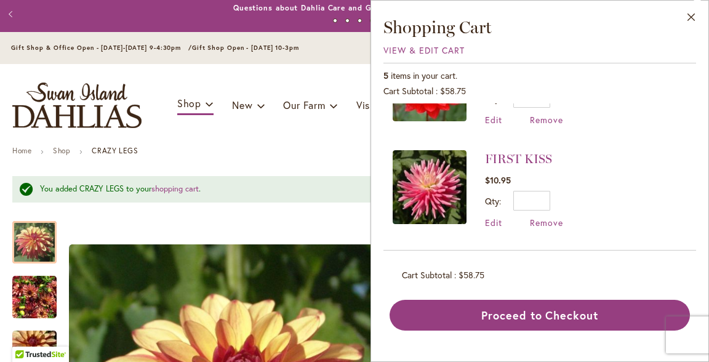
scroll to position [266, 0]
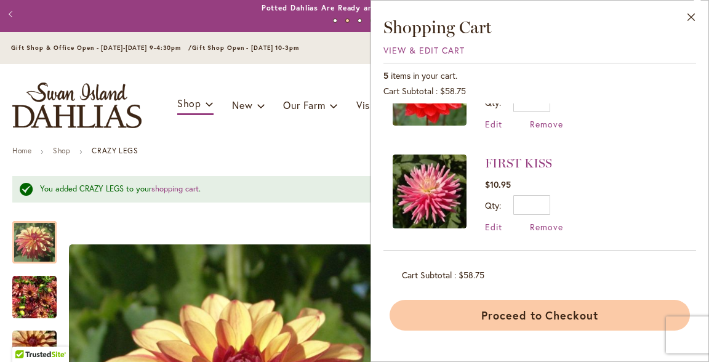
click at [527, 311] on button "Proceed to Checkout" at bounding box center [540, 315] width 300 height 31
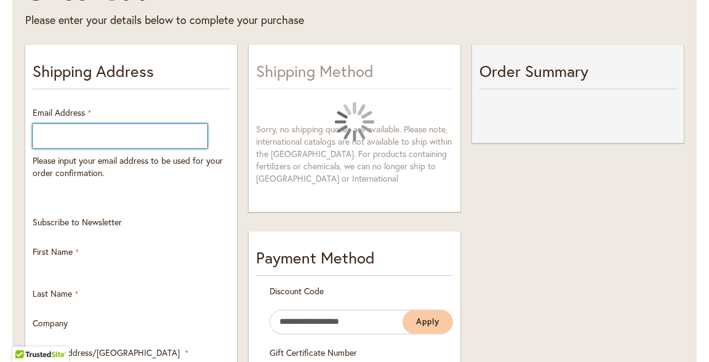
select select "**"
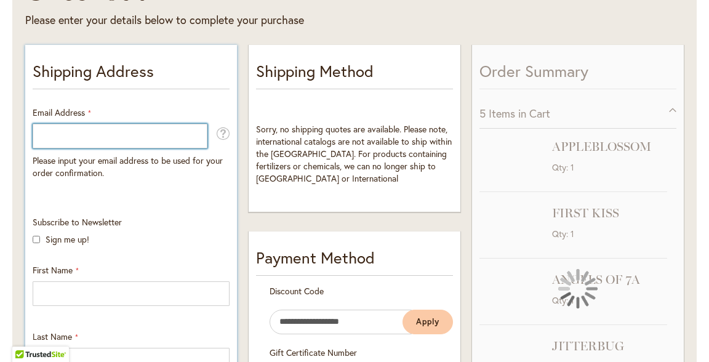
scroll to position [245, 0]
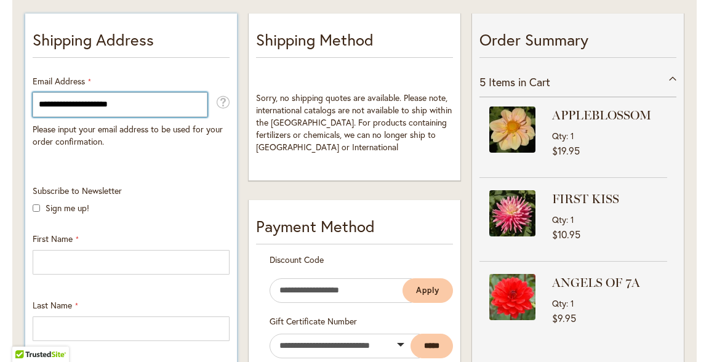
type input "**********"
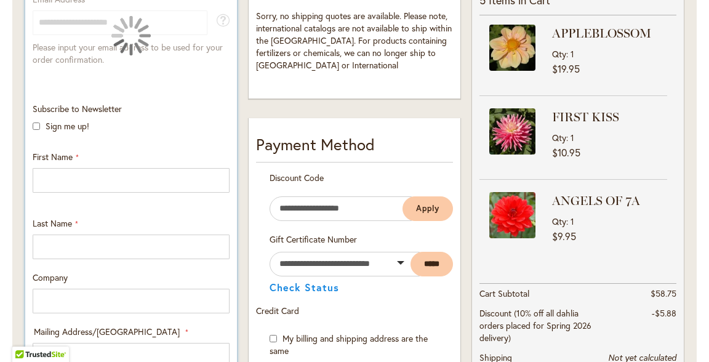
scroll to position [348, 0]
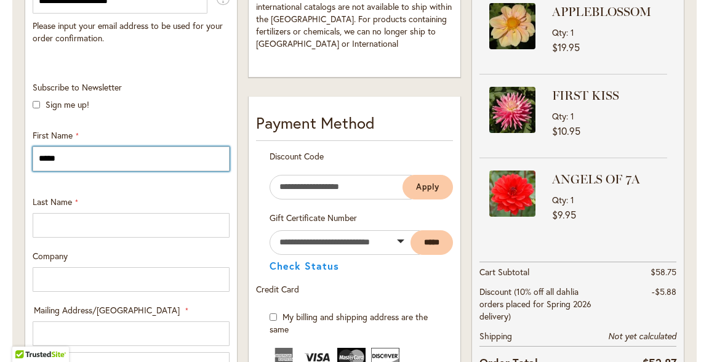
type input "*****"
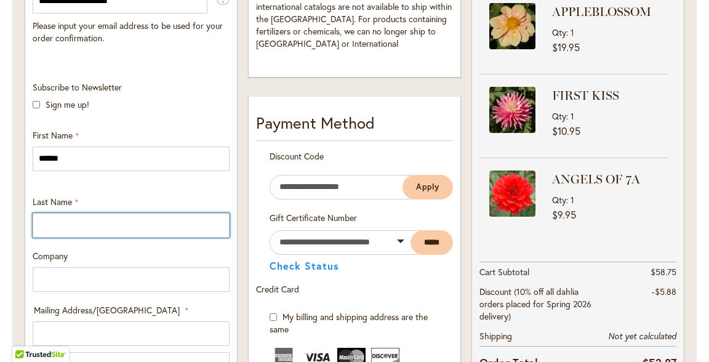
type input "*****"
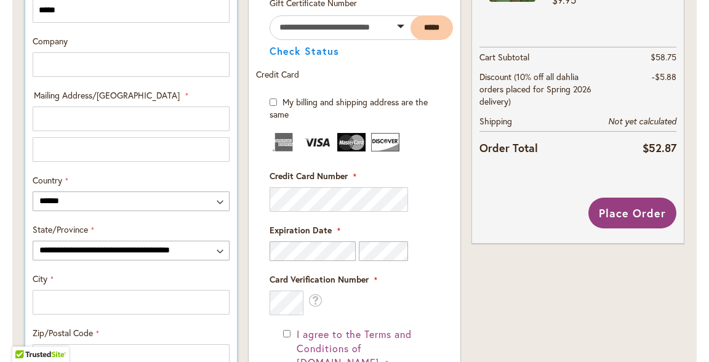
scroll to position [565, 0]
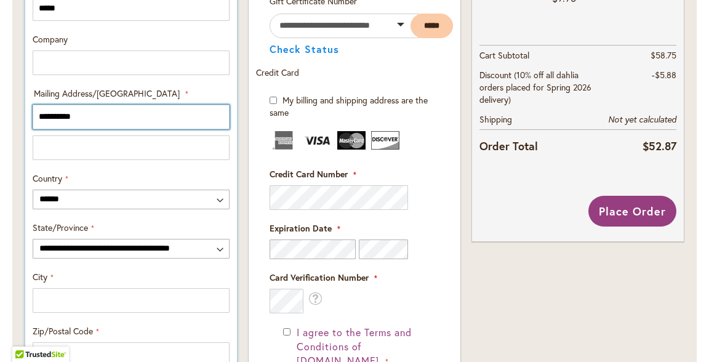
type input "**********"
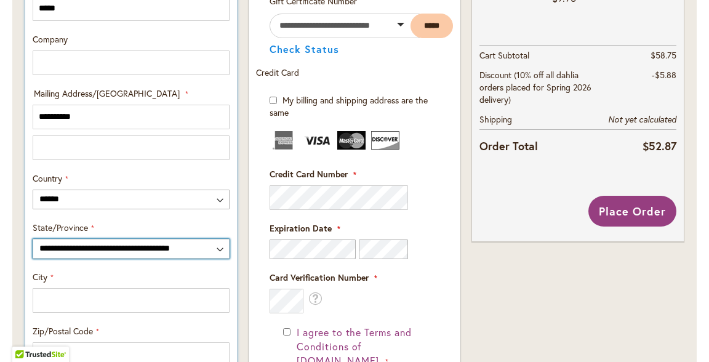
select select "**"
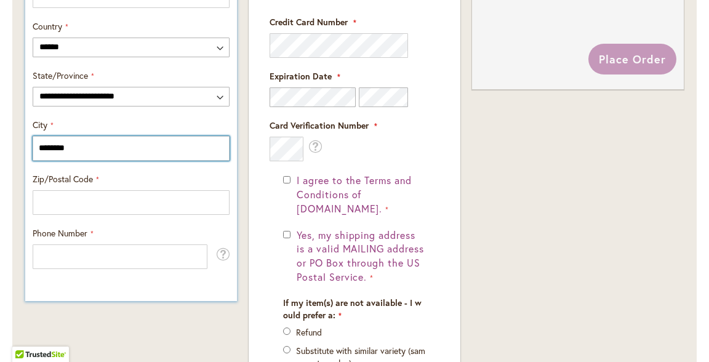
scroll to position [729, 0]
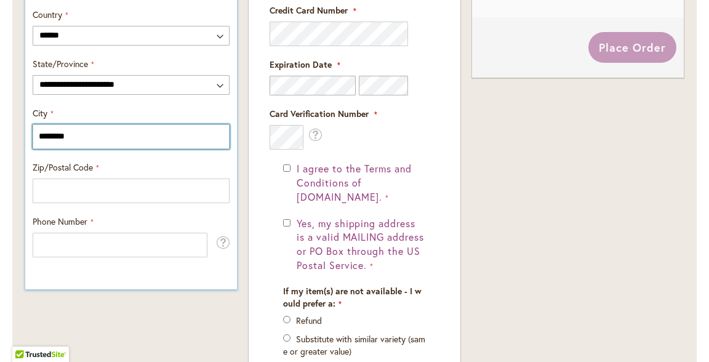
type input "********"
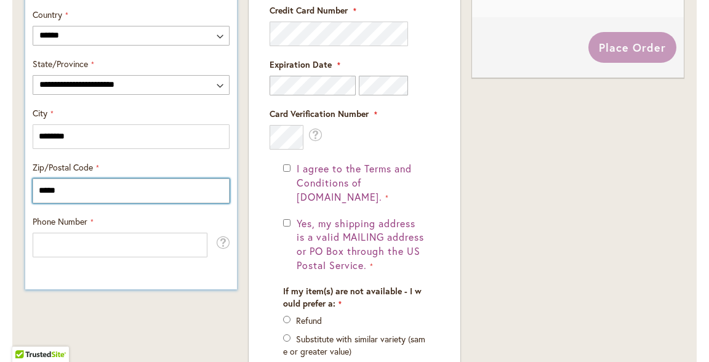
type input "*****"
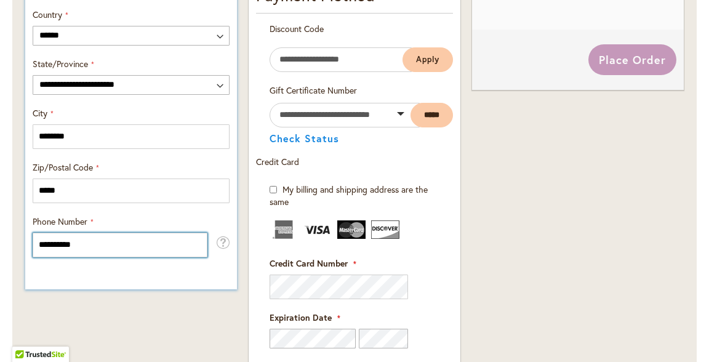
type input "**********"
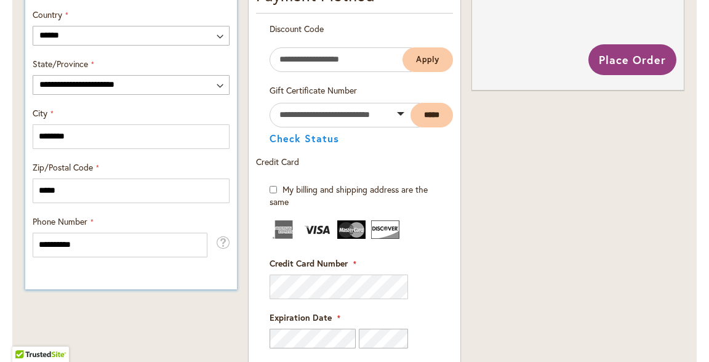
scroll to position [697, 0]
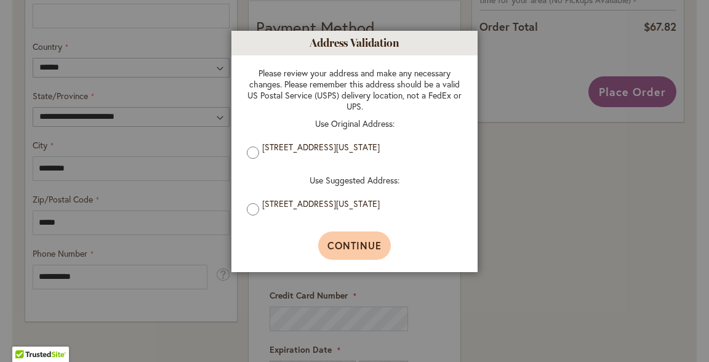
click at [356, 244] on span "Continue" at bounding box center [354, 245] width 55 height 13
type input "**********"
type input "********"
type input "**********"
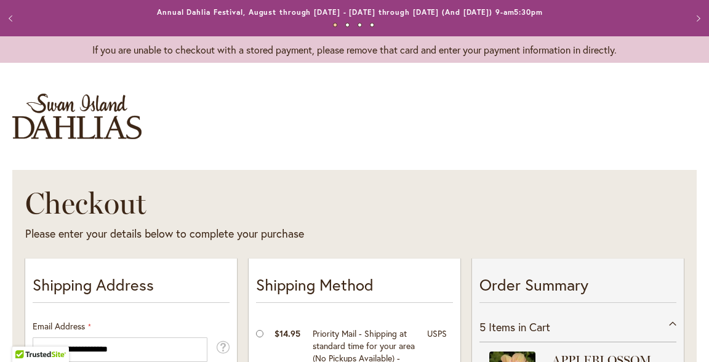
scroll to position [0, 0]
click at [370, 24] on button "4" at bounding box center [372, 25] width 4 height 4
click at [358, 24] on button "3" at bounding box center [360, 25] width 4 height 4
click at [345, 25] on button "2" at bounding box center [347, 25] width 4 height 4
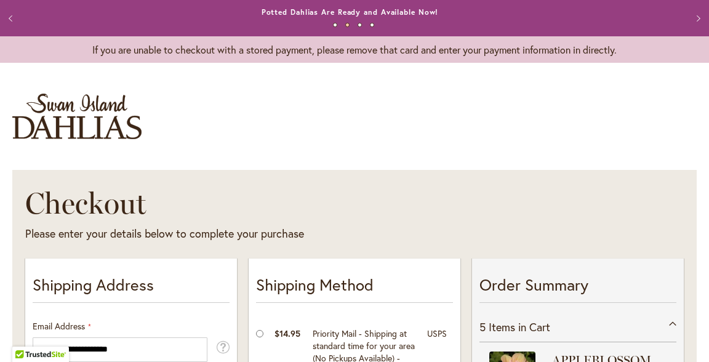
click at [333, 25] on button "1" at bounding box center [335, 25] width 4 height 4
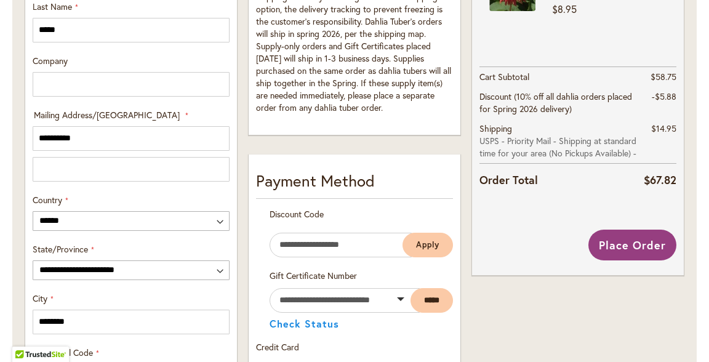
scroll to position [546, 0]
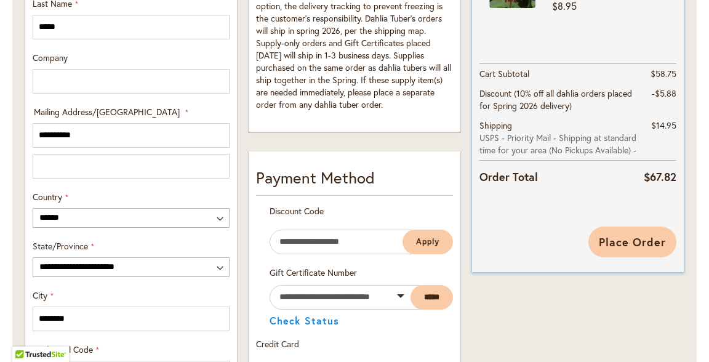
click at [630, 242] on span "Place Order" at bounding box center [632, 241] width 67 height 15
